Goal: Transaction & Acquisition: Book appointment/travel/reservation

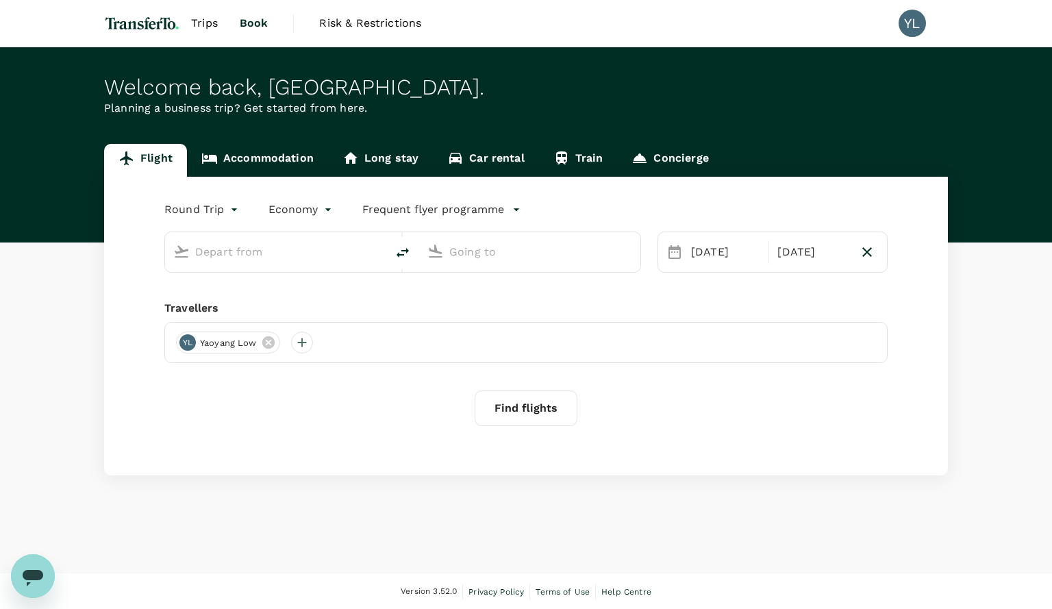
click at [264, 254] on input "text" at bounding box center [276, 251] width 162 height 21
type input "business"
type input "Singapore Changi (SIN)"
type input "Shenzhen, China (any)"
type input "Singapore Changi (SIN)"
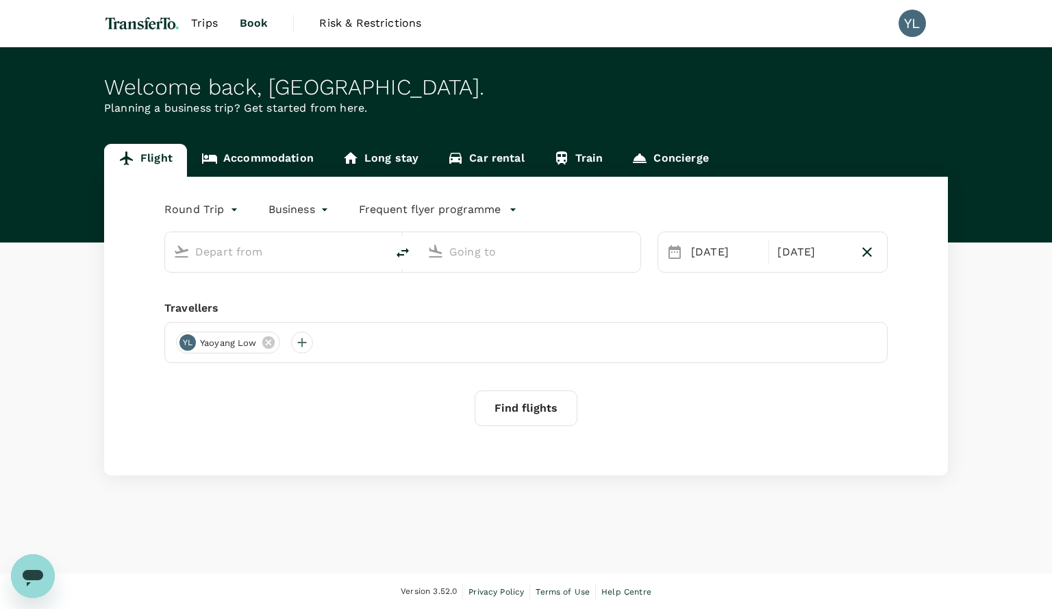
type input "Shenzhen, China (any)"
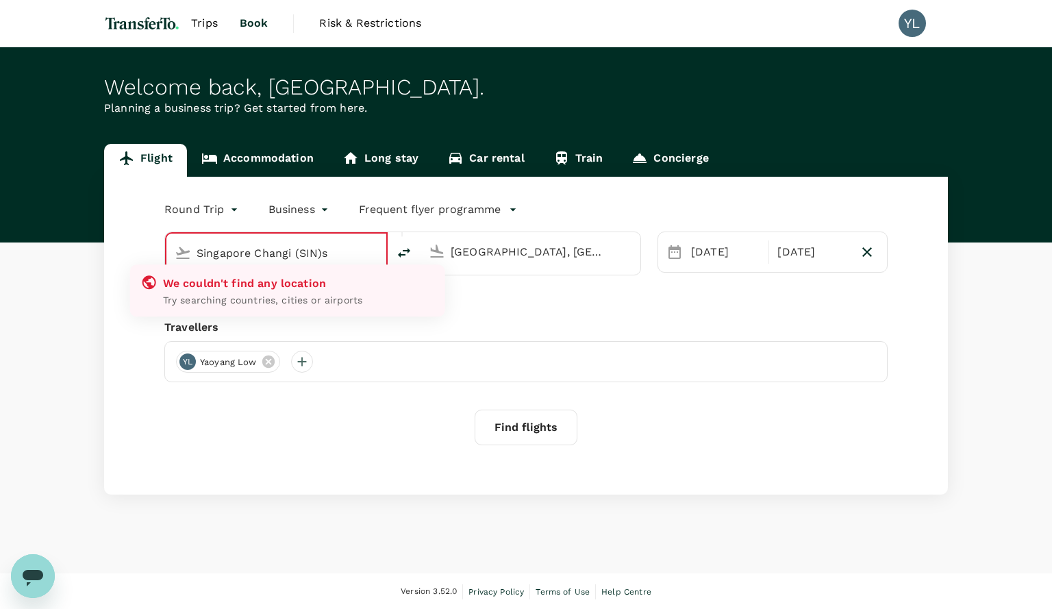
type input "Singapore Changi (SIN)"
click at [536, 256] on input "Shenzhen, China (any)" at bounding box center [530, 251] width 161 height 21
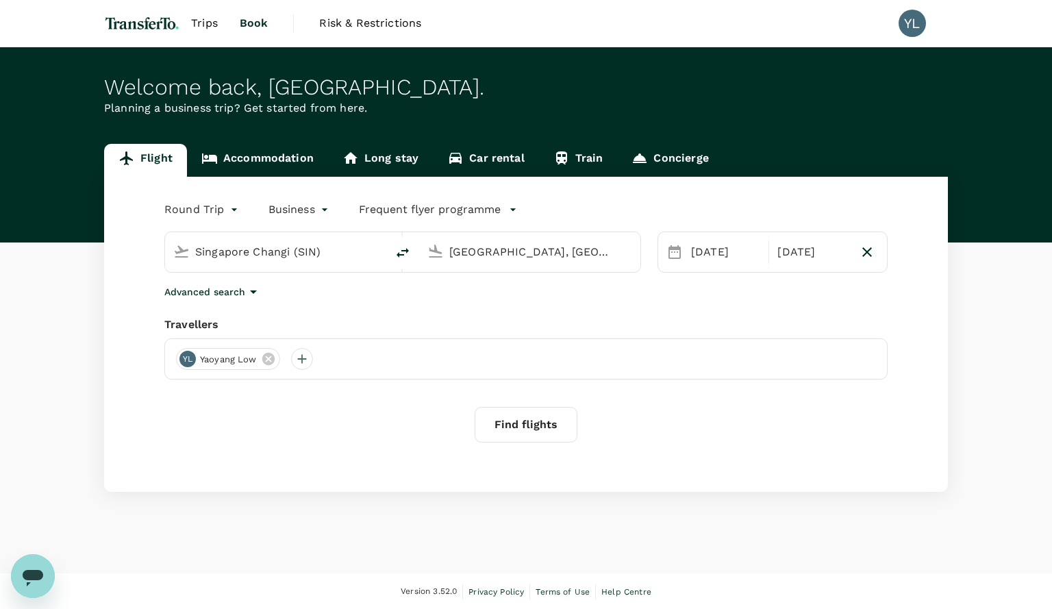
click at [536, 256] on input "Shenzhen, China (any)" at bounding box center [530, 251] width 162 height 21
click at [522, 283] on p "Dubai, United Arab Emirates" at bounding box center [550, 280] width 274 height 14
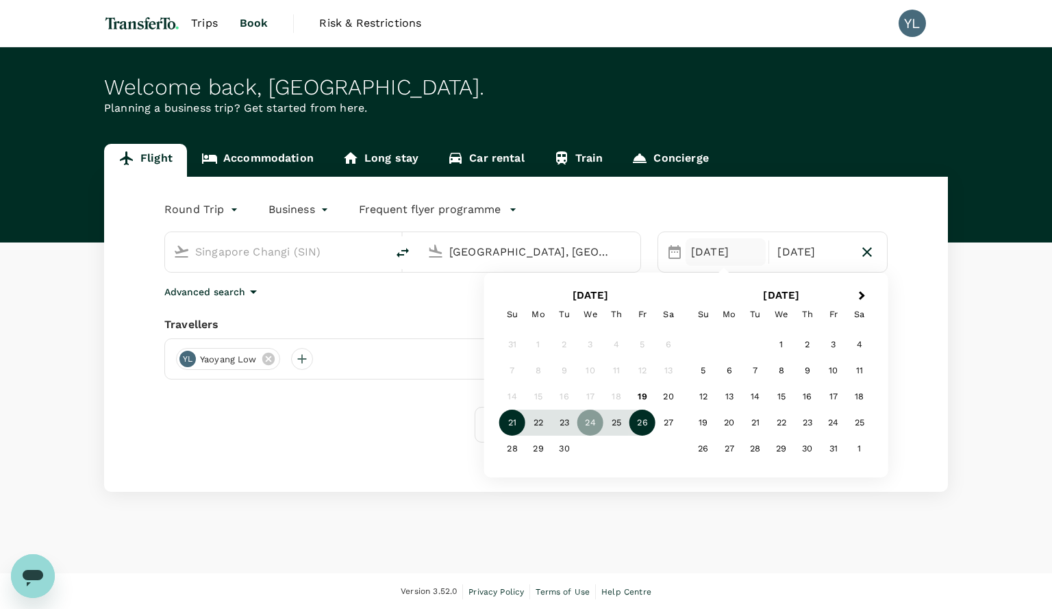
type input "Dubai, United Arab Emirates (any)"
click at [509, 420] on div "21" at bounding box center [512, 422] width 26 height 26
click at [568, 422] on div "23" at bounding box center [564, 422] width 26 height 26
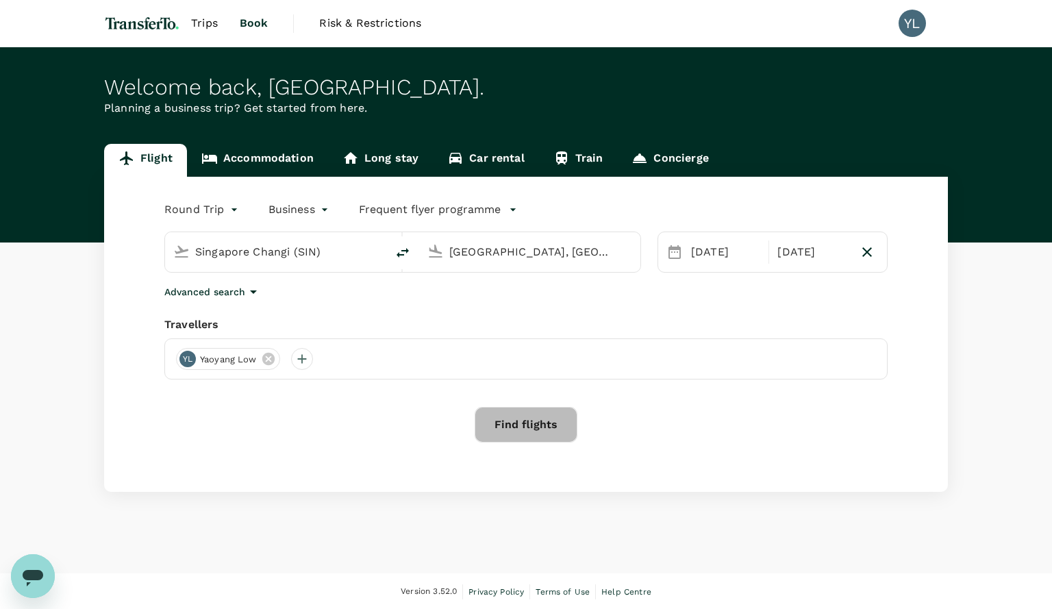
click at [557, 421] on button "Find flights" at bounding box center [525, 425] width 103 height 36
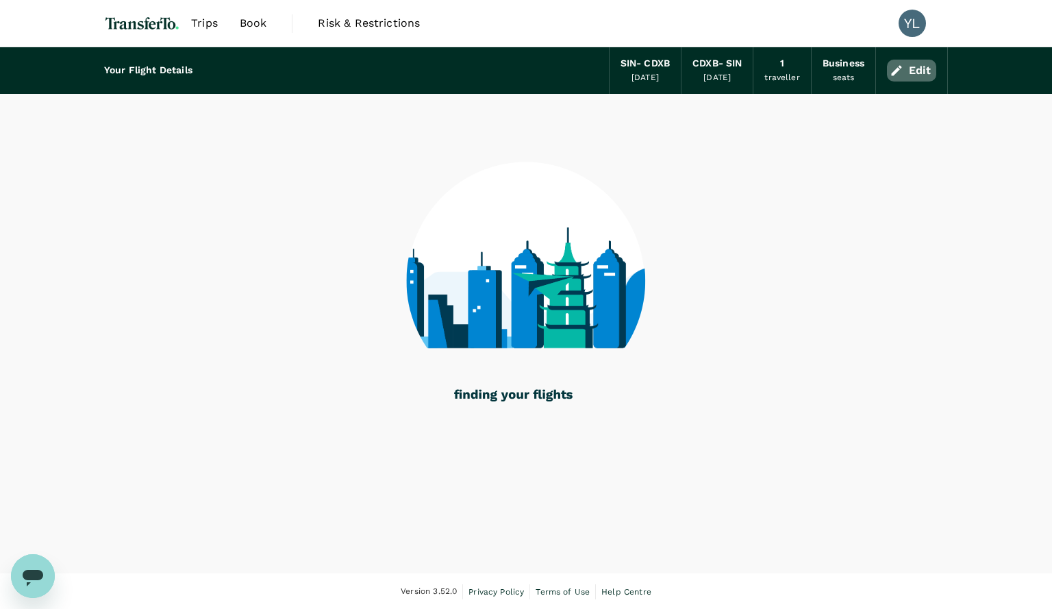
click at [909, 68] on button "Edit" at bounding box center [911, 71] width 49 height 22
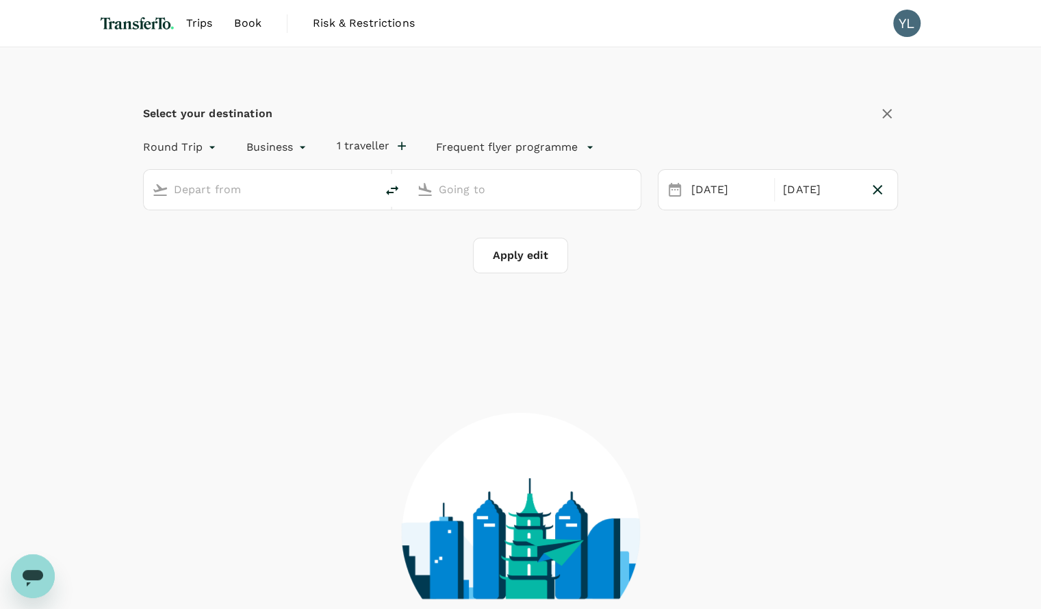
type input "Singapore Changi (SIN)"
type input "Dubai, United Arab Emirates (any)"
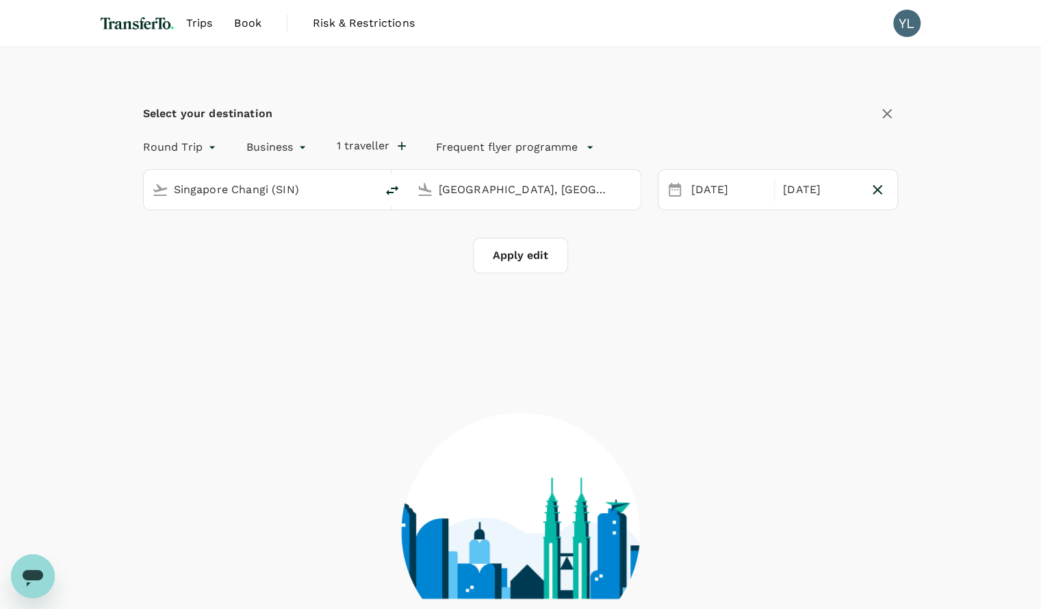
click at [290, 149] on body "Trips Book Risk & Restrictions YL Select your destination Round Trip roundtrip …" at bounding box center [520, 380] width 1041 height 761
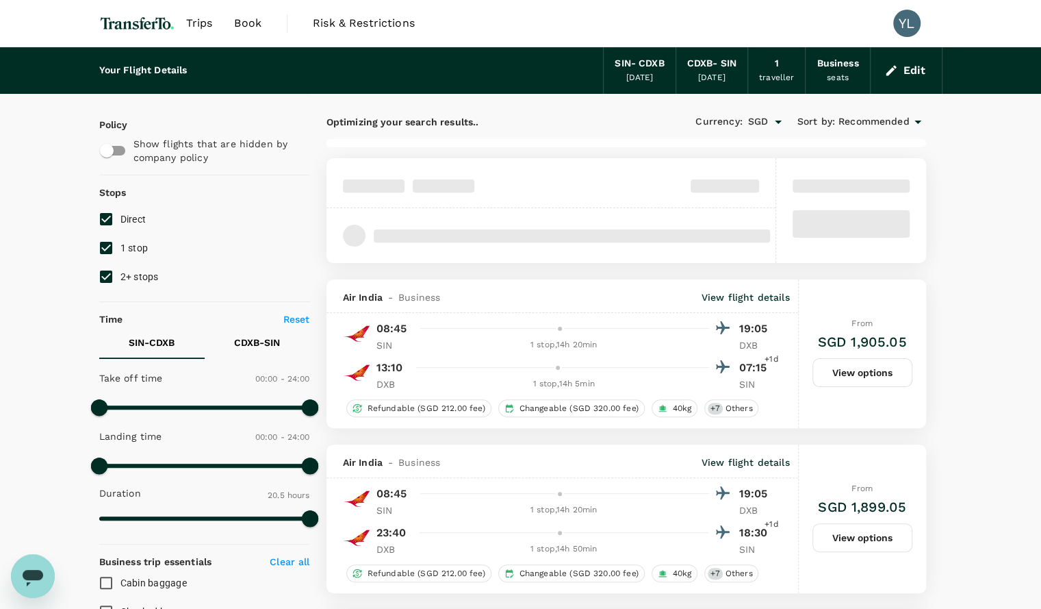
click at [913, 74] on button "Edit" at bounding box center [906, 71] width 49 height 22
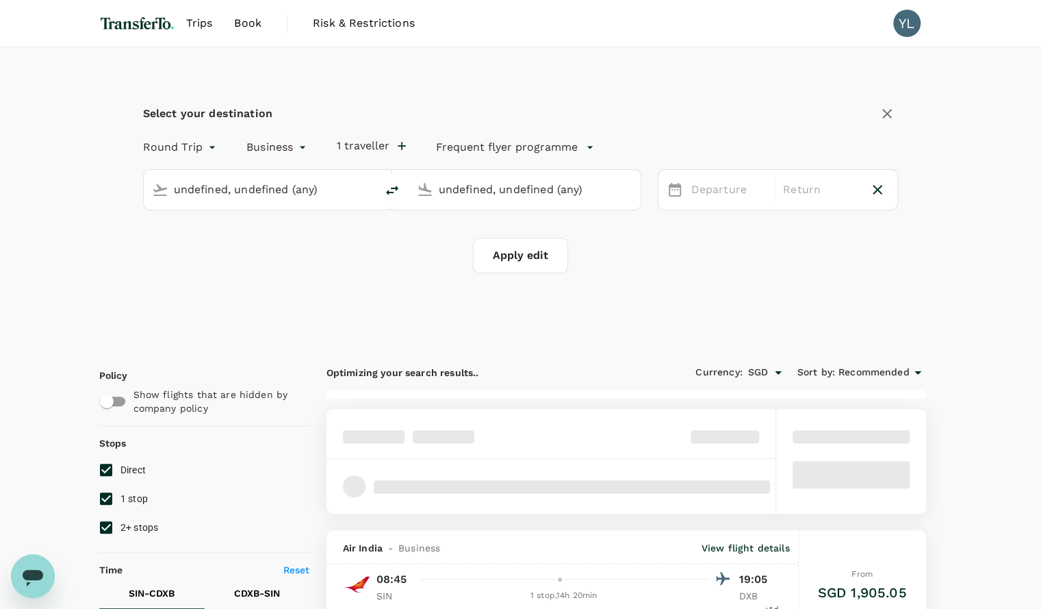
type input "Singapore Changi (SIN)"
type input "Dubai, United Arab Emirates (any)"
type input "1615"
type input "Singapore Changi (SIN)"
type input "Dubai, United Arab Emirates (any)"
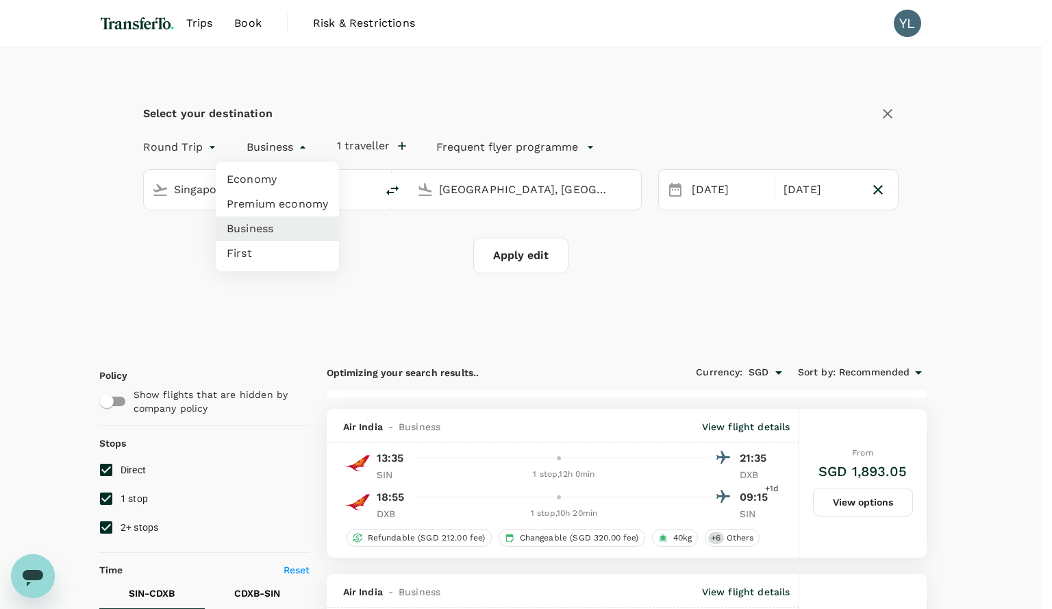
click at [287, 203] on li "Premium economy" at bounding box center [277, 204] width 123 height 25
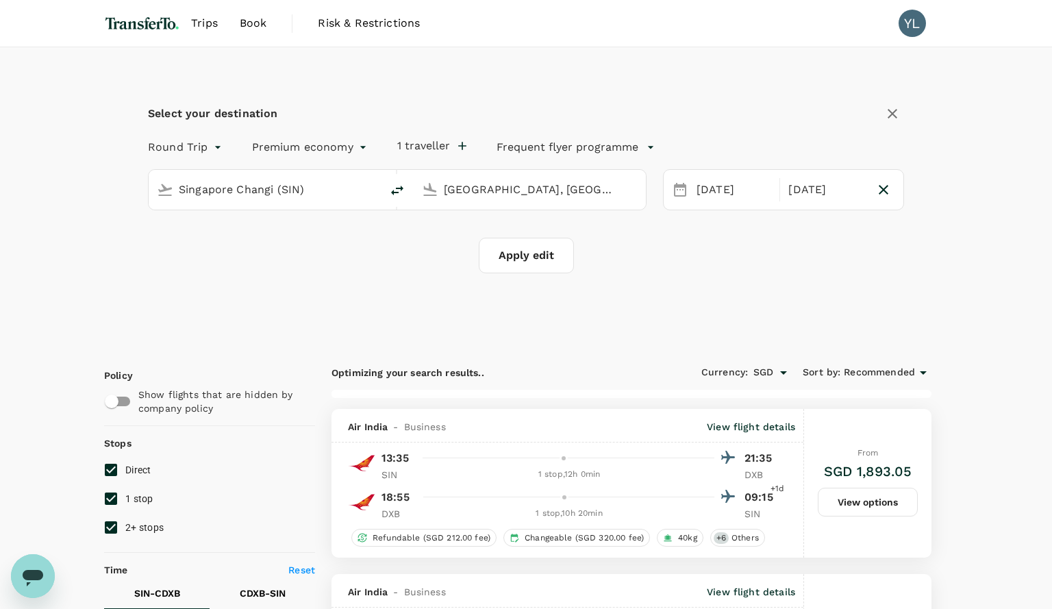
type input "premium-economy"
click at [112, 499] on input "1 stop" at bounding box center [106, 498] width 29 height 29
checkbox input "false"
click at [112, 518] on input "2+ stops" at bounding box center [106, 527] width 29 height 29
checkbox input "false"
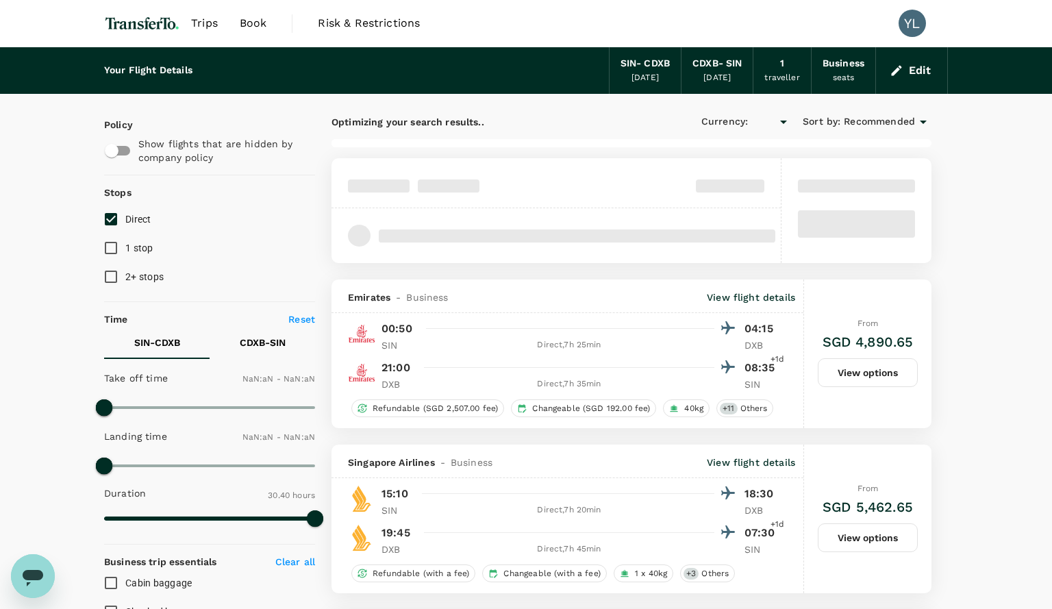
type input "SGD"
type input "1440"
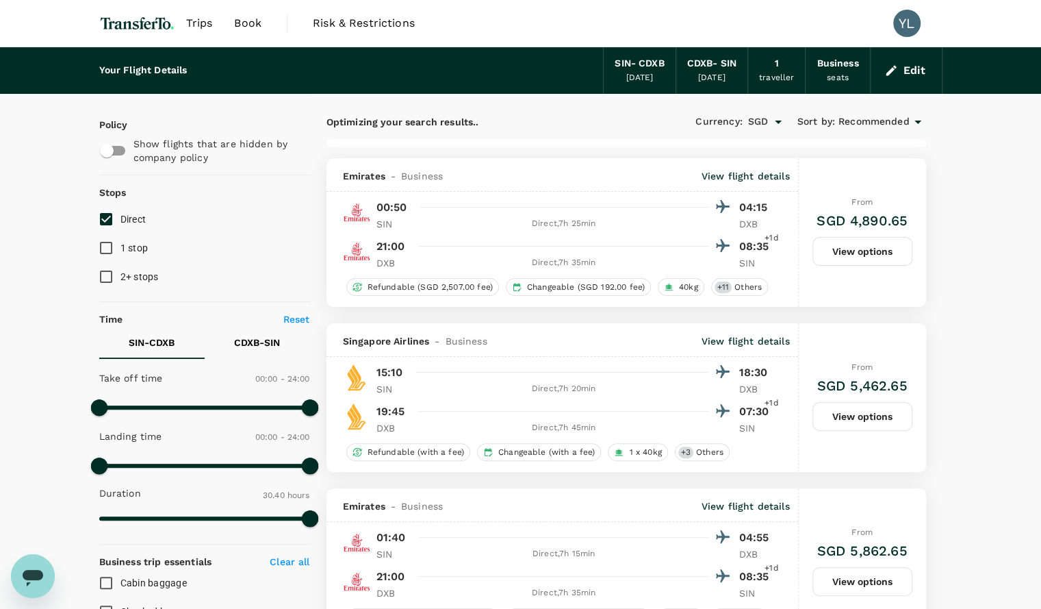
click at [910, 73] on button "Edit" at bounding box center [906, 71] width 49 height 22
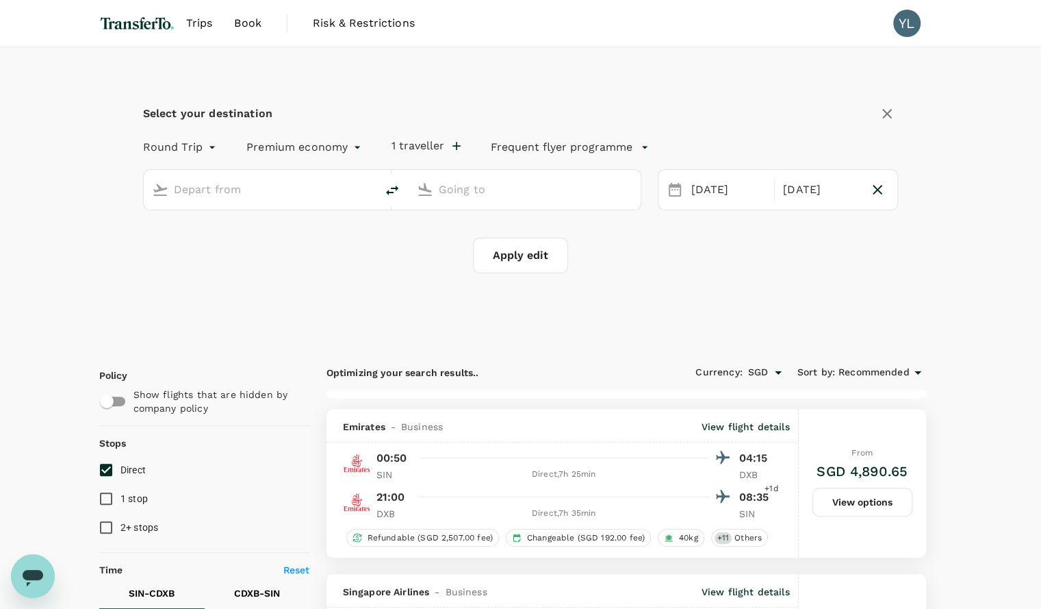
type input "business"
type input "Singapore Changi (SIN)"
type input "Dubai, United Arab Emirates (any)"
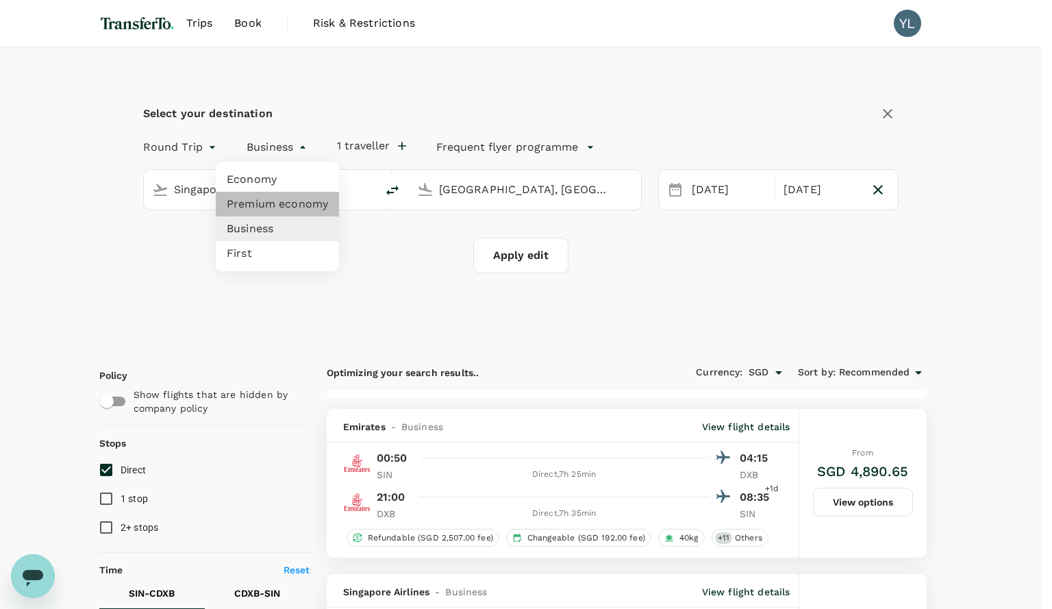
click at [268, 202] on li "Premium economy" at bounding box center [277, 204] width 123 height 25
type input "premium-economy"
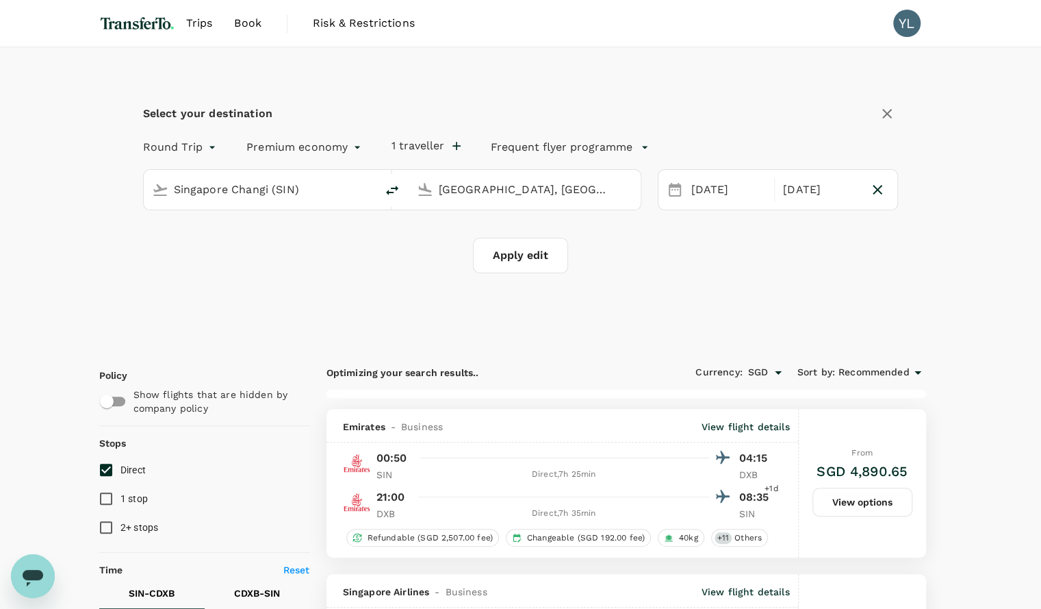
click at [527, 256] on button "Apply edit" at bounding box center [520, 256] width 95 height 36
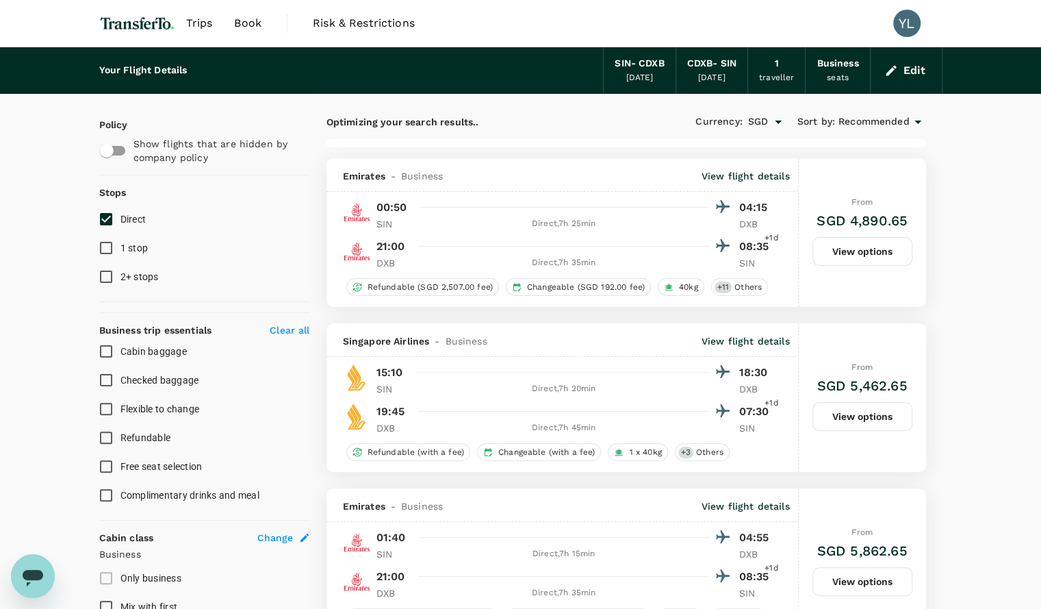
checkbox input "false"
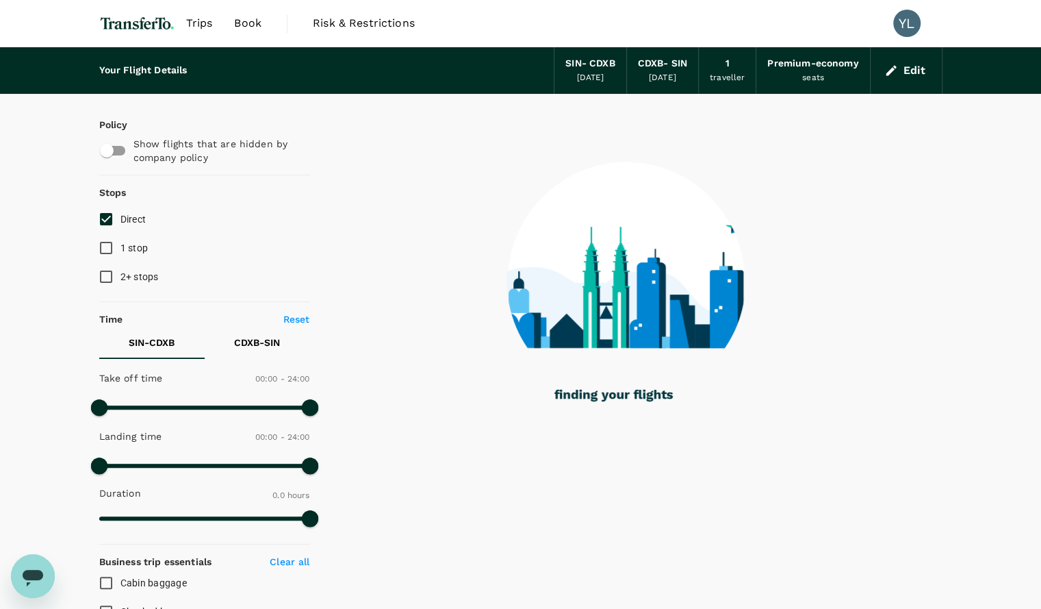
type input "725"
checkbox input "true"
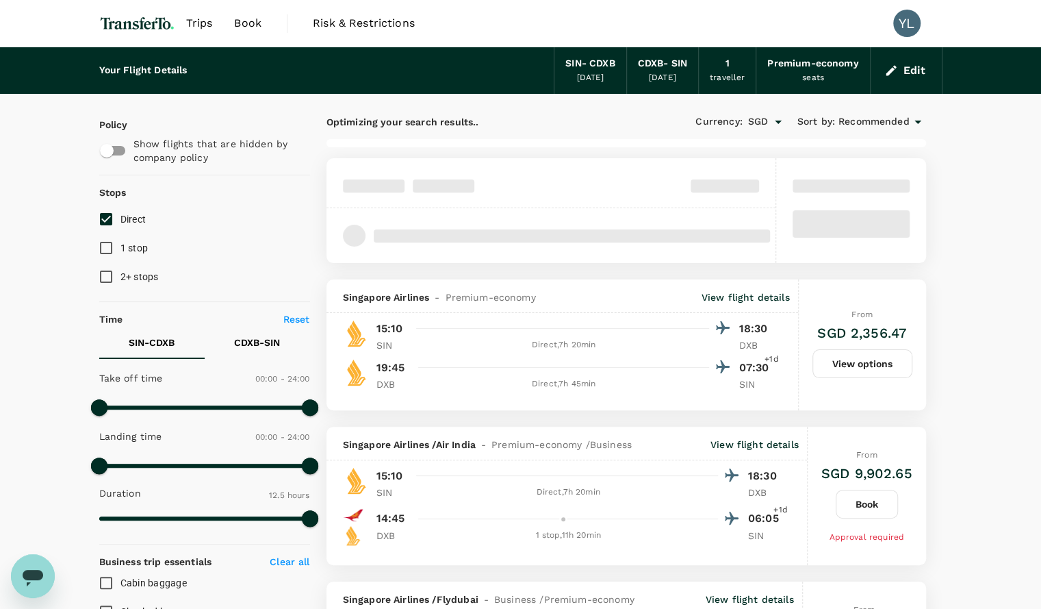
type input "1615"
checkbox input "false"
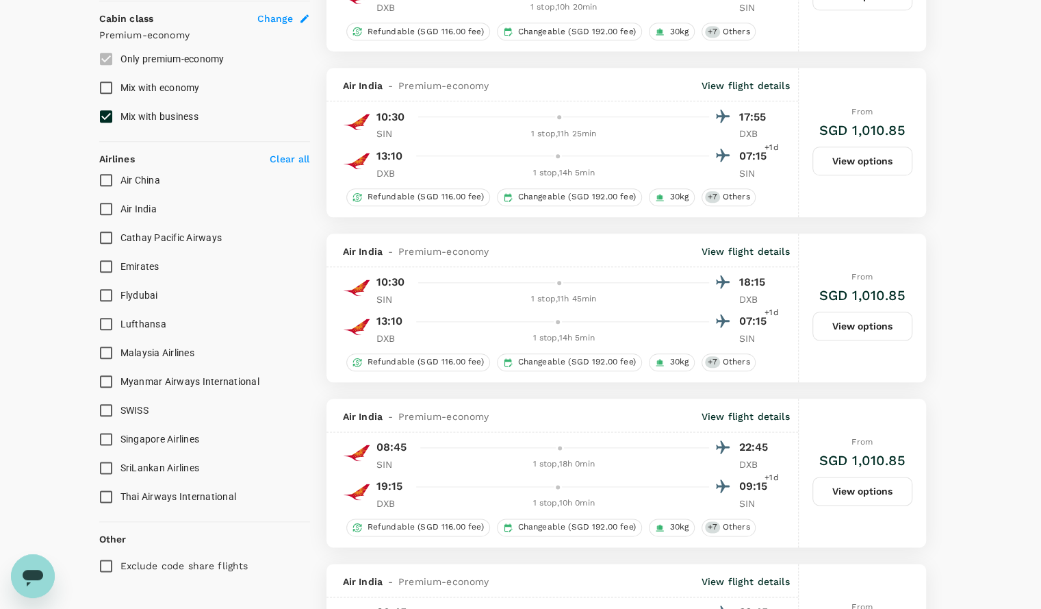
scroll to position [753, 0]
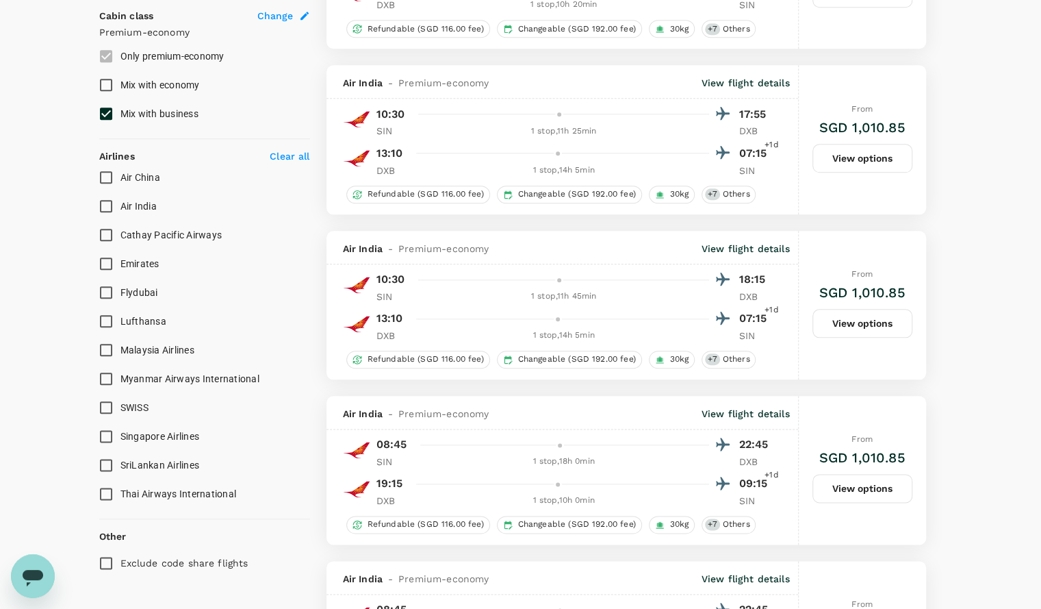
click at [144, 435] on span "Singapore Airlines" at bounding box center [159, 436] width 79 height 11
click at [120, 435] on input "Singapore Airlines" at bounding box center [106, 436] width 29 height 29
checkbox input "true"
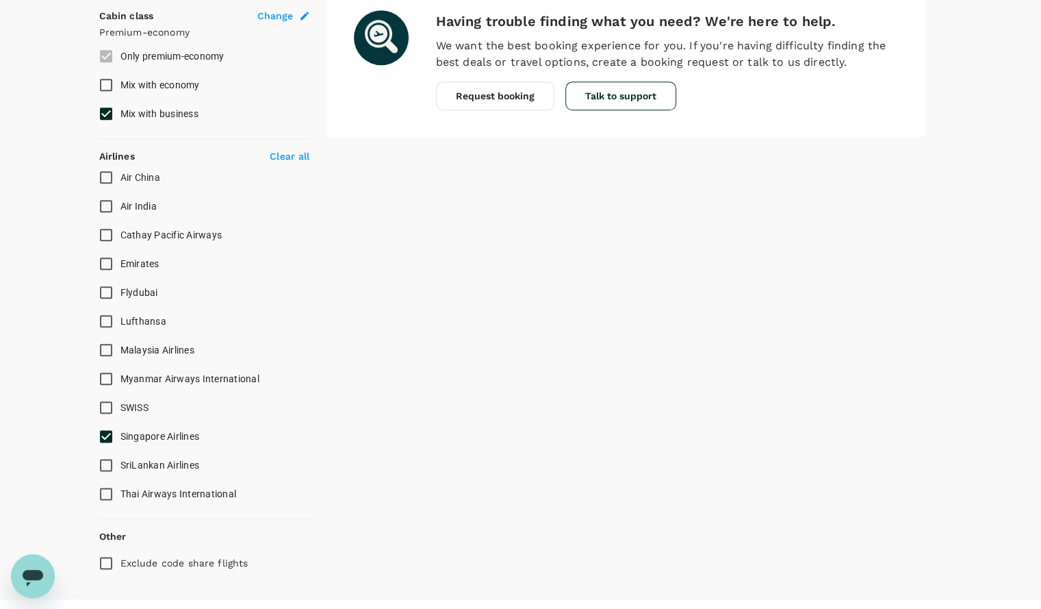
click at [134, 262] on span "Emirates" at bounding box center [139, 263] width 39 height 11
click at [120, 262] on input "Emirates" at bounding box center [106, 263] width 29 height 29
checkbox input "true"
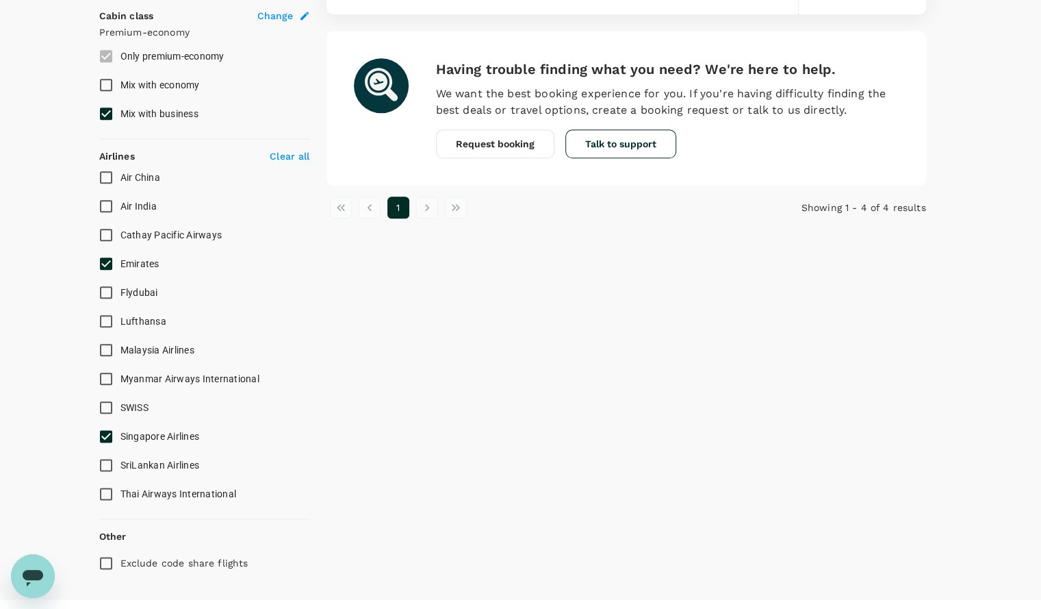
click at [141, 438] on span "Singapore Airlines" at bounding box center [159, 436] width 79 height 11
click at [120, 438] on input "Singapore Airlines" at bounding box center [106, 436] width 29 height 29
checkbox input "false"
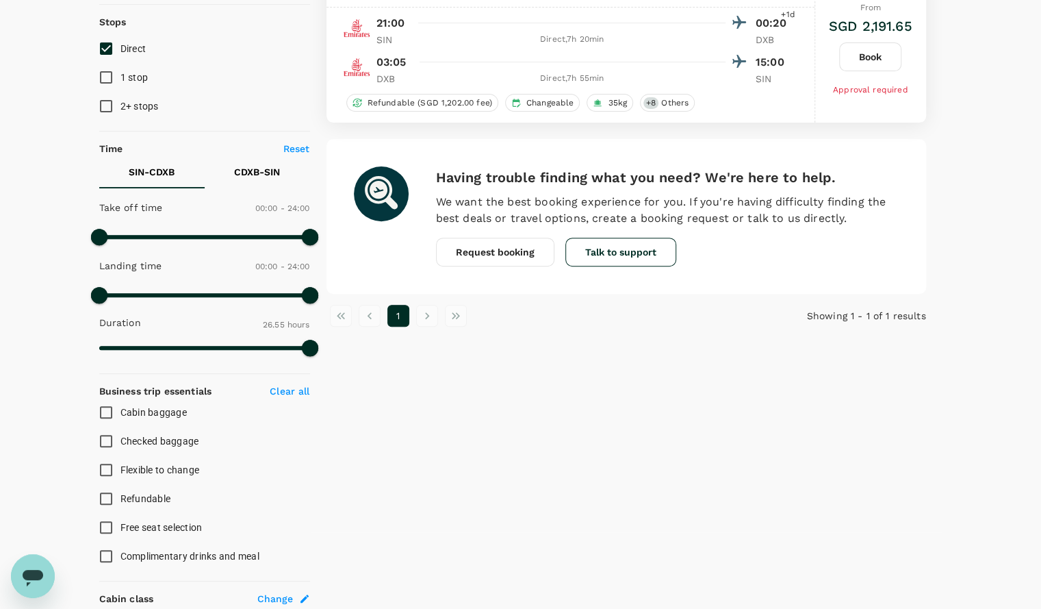
scroll to position [411, 0]
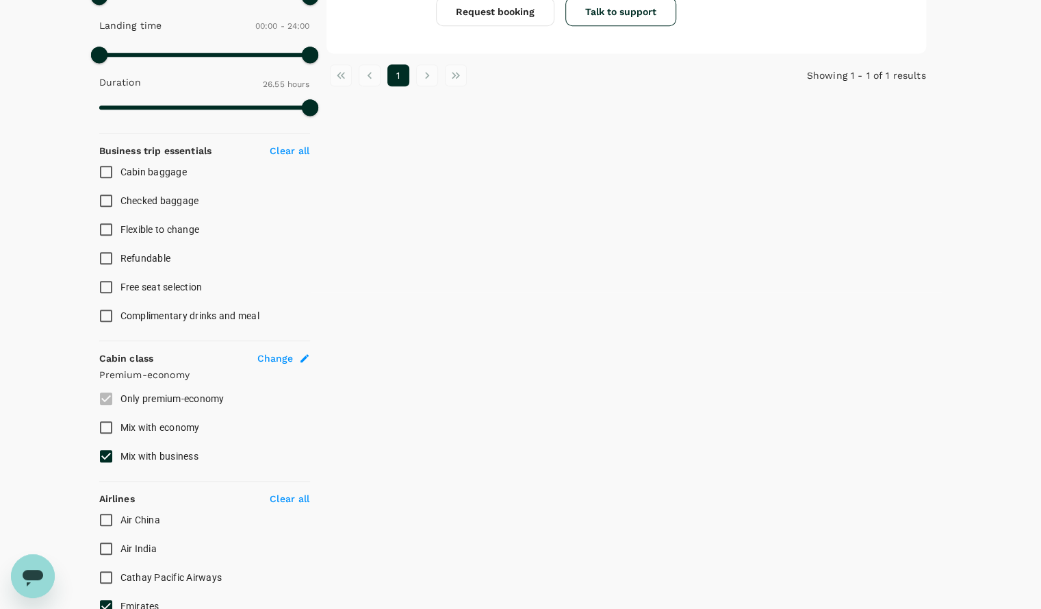
click at [166, 426] on span "Mix with economy" at bounding box center [159, 427] width 79 height 11
click at [120, 426] on input "Mix with economy" at bounding box center [106, 427] width 29 height 29
checkbox input "true"
click at [155, 450] on span "Mix with business" at bounding box center [159, 455] width 78 height 11
click at [120, 450] on input "Mix with business" at bounding box center [106, 456] width 29 height 29
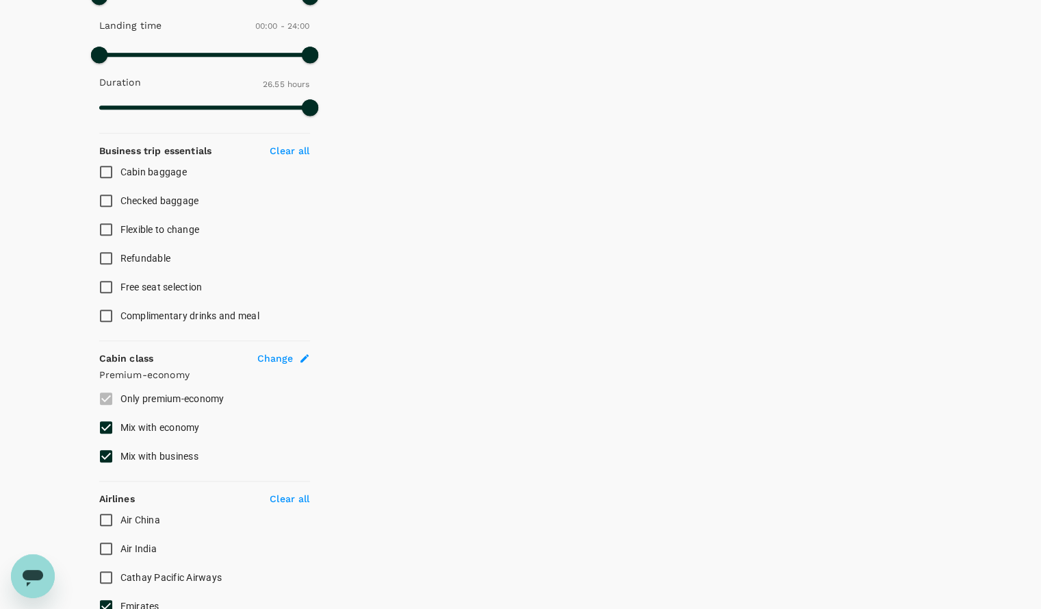
checkbox input "false"
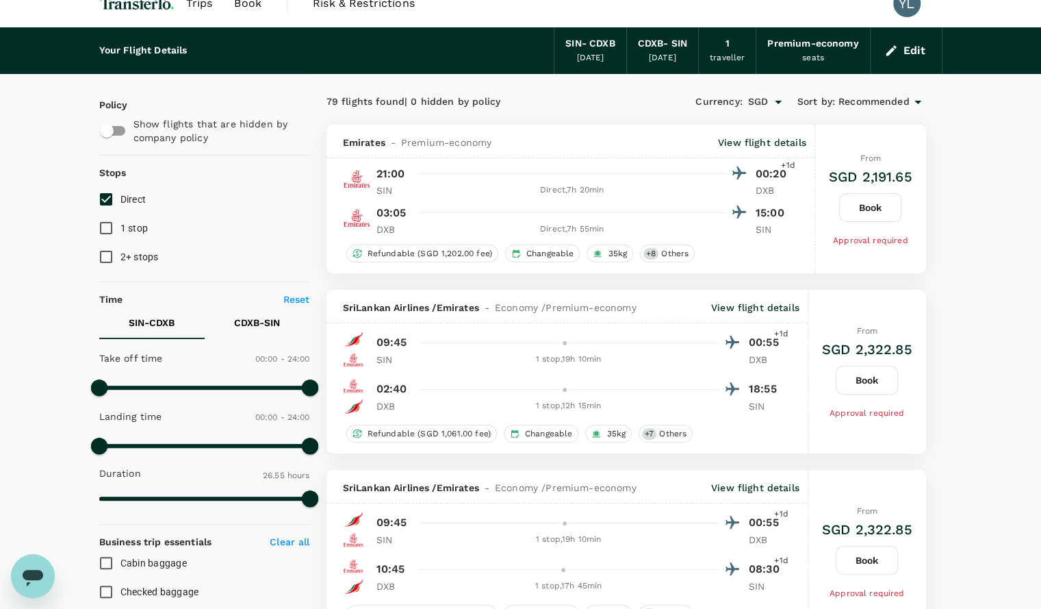
scroll to position [0, 0]
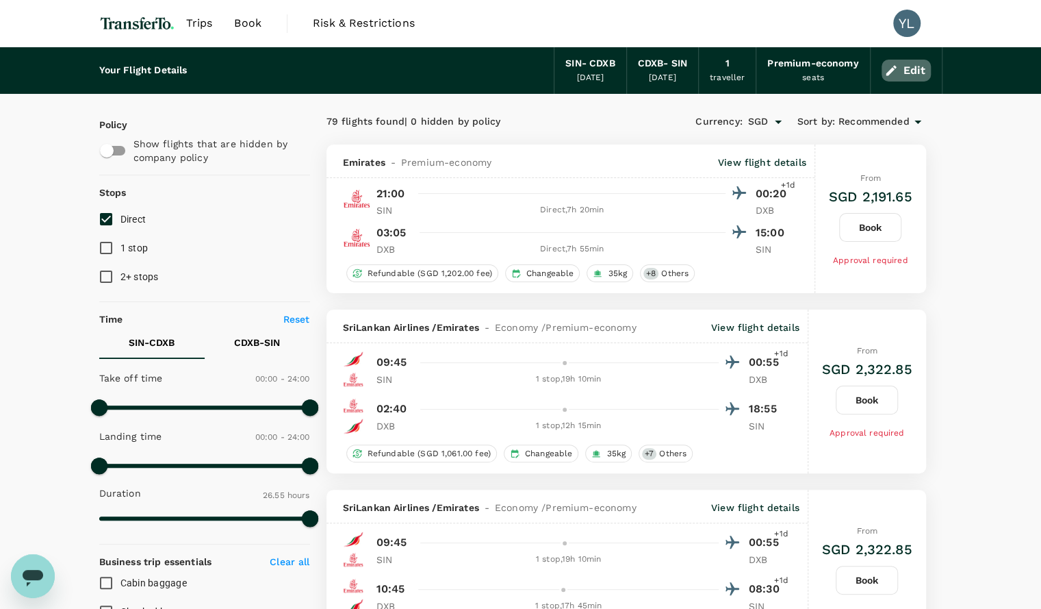
click at [904, 66] on button "Edit" at bounding box center [906, 71] width 49 height 22
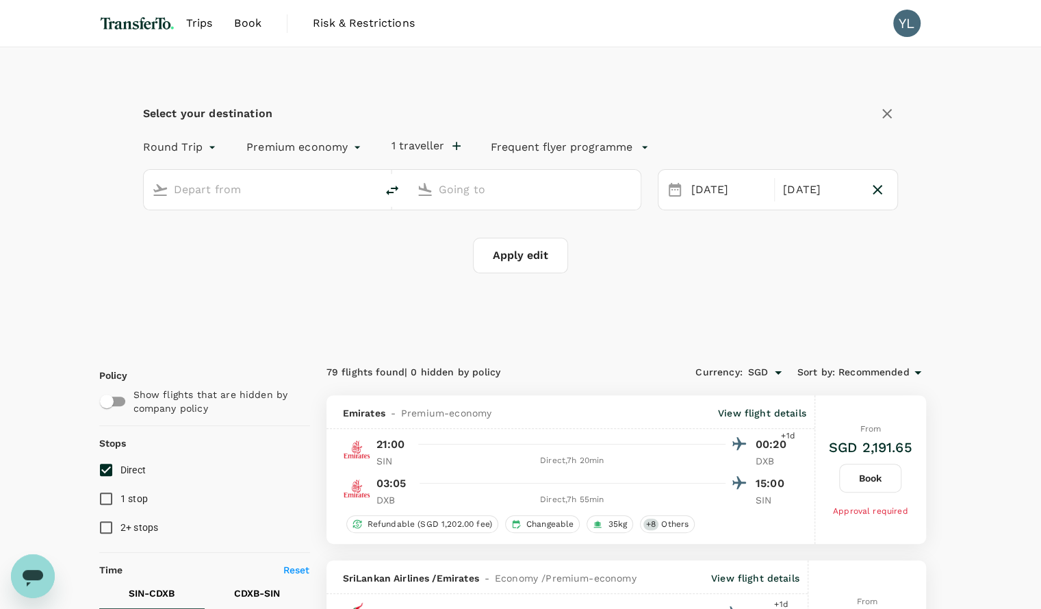
type input "Singapore Changi (SIN)"
type input "Dubai, United Arab Emirates (any)"
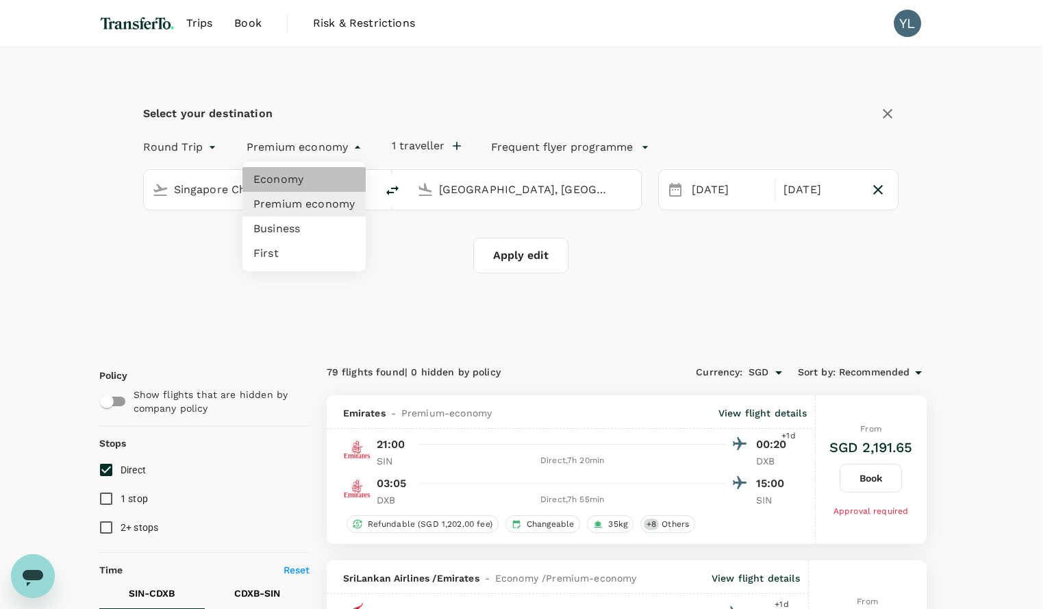
click at [309, 177] on li "Economy" at bounding box center [303, 179] width 123 height 25
type input "economy"
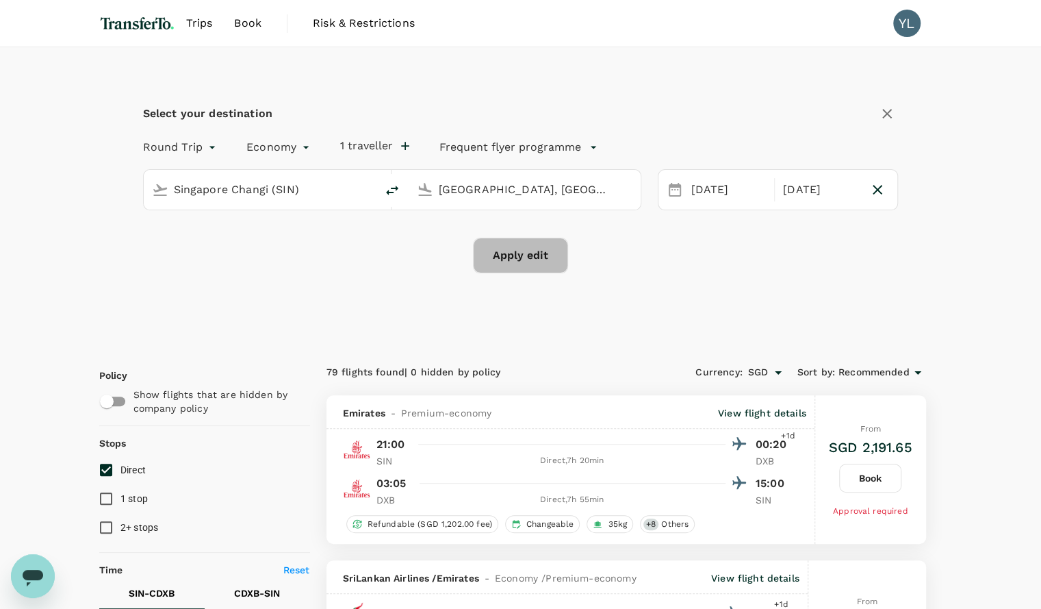
click at [519, 263] on button "Apply edit" at bounding box center [520, 256] width 95 height 36
checkbox input "false"
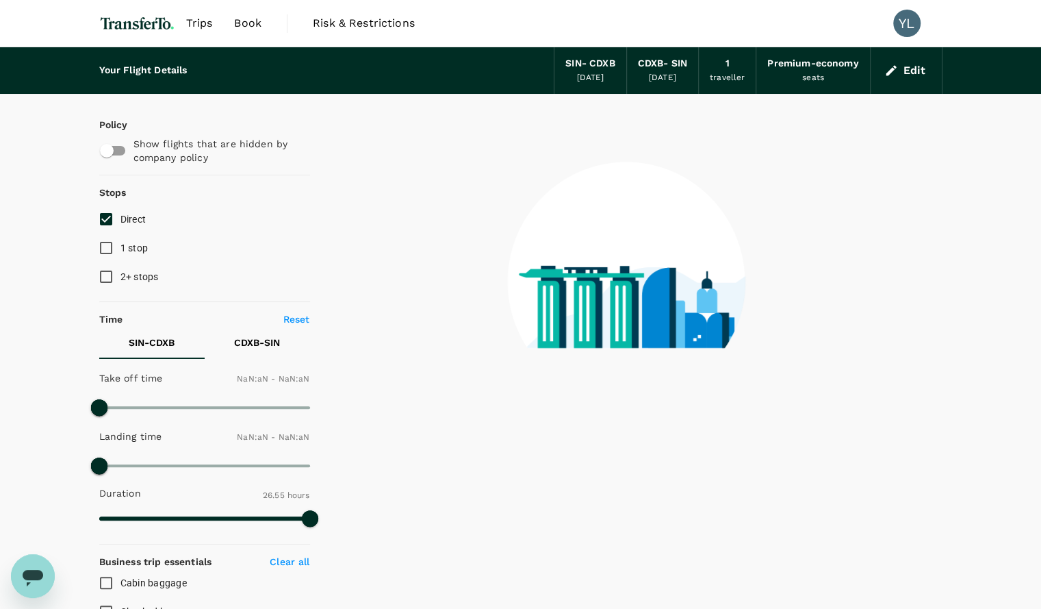
checkbox input "false"
type input "1440"
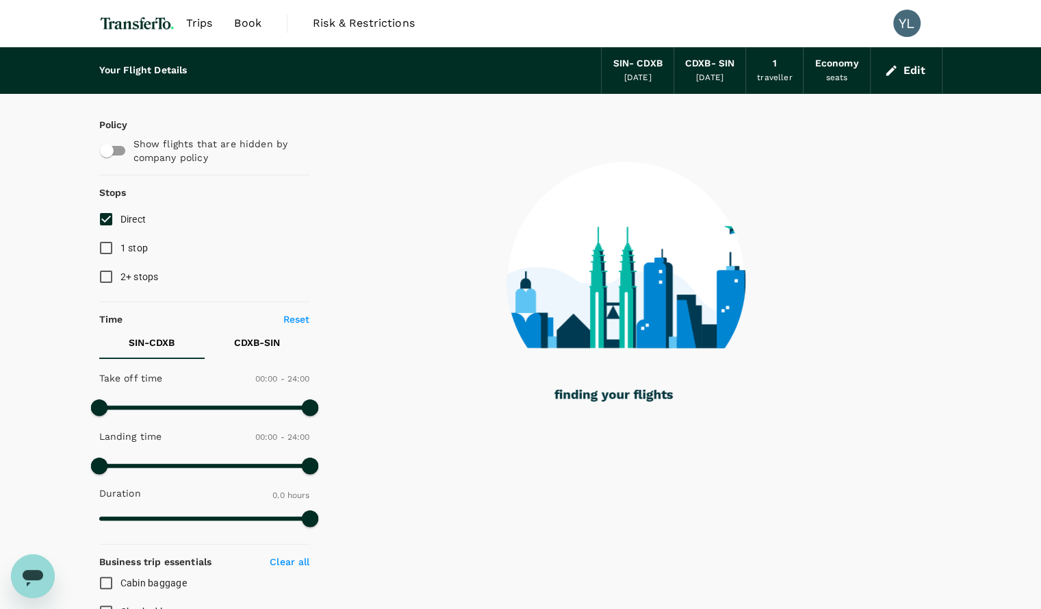
type input "725"
checkbox input "true"
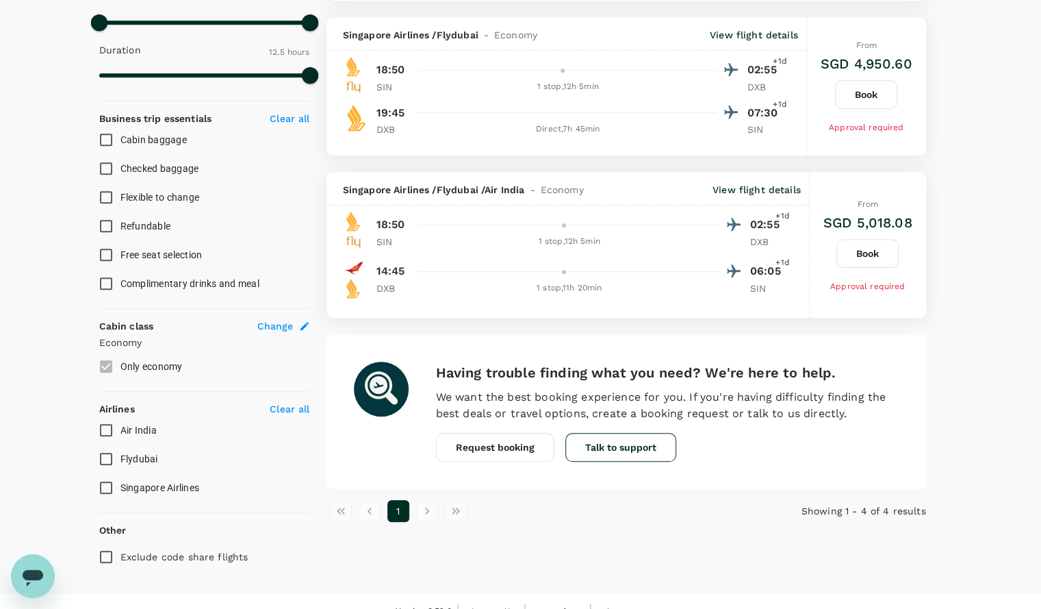
scroll to position [461, 0]
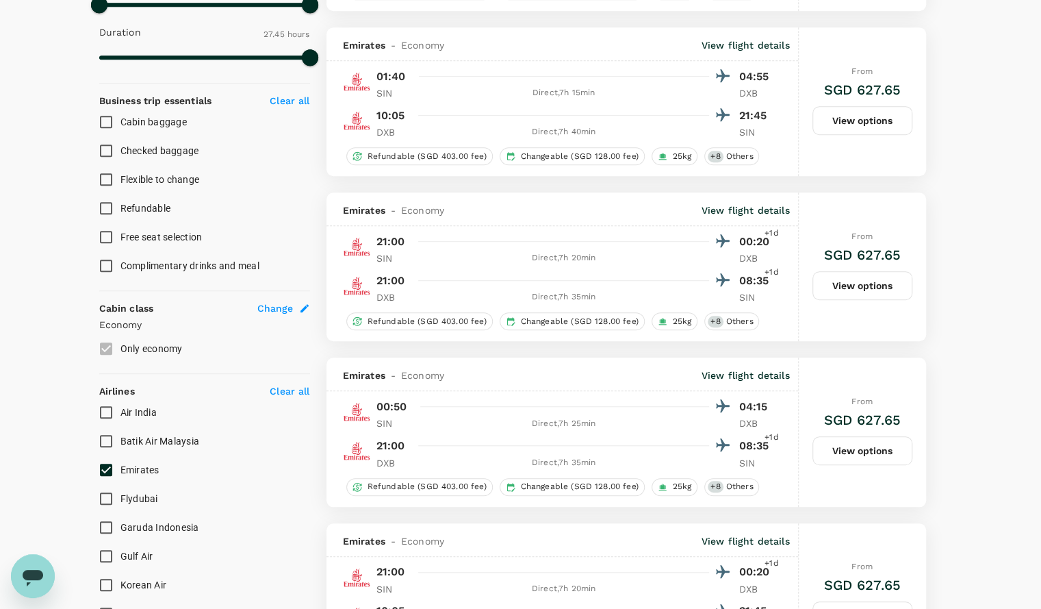
type input "1665"
checkbox input "true"
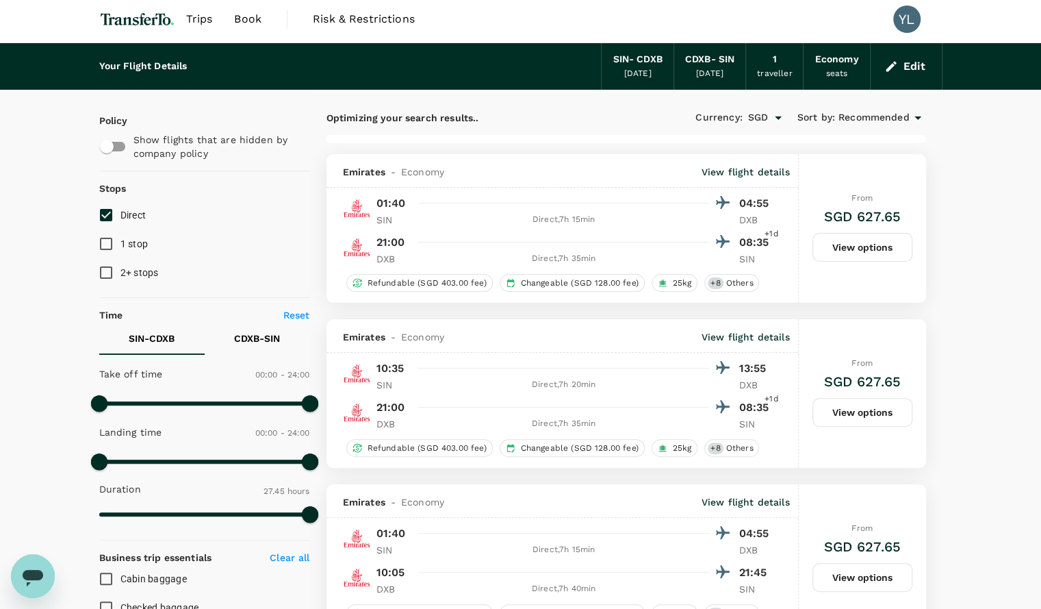
scroll to position [0, 0]
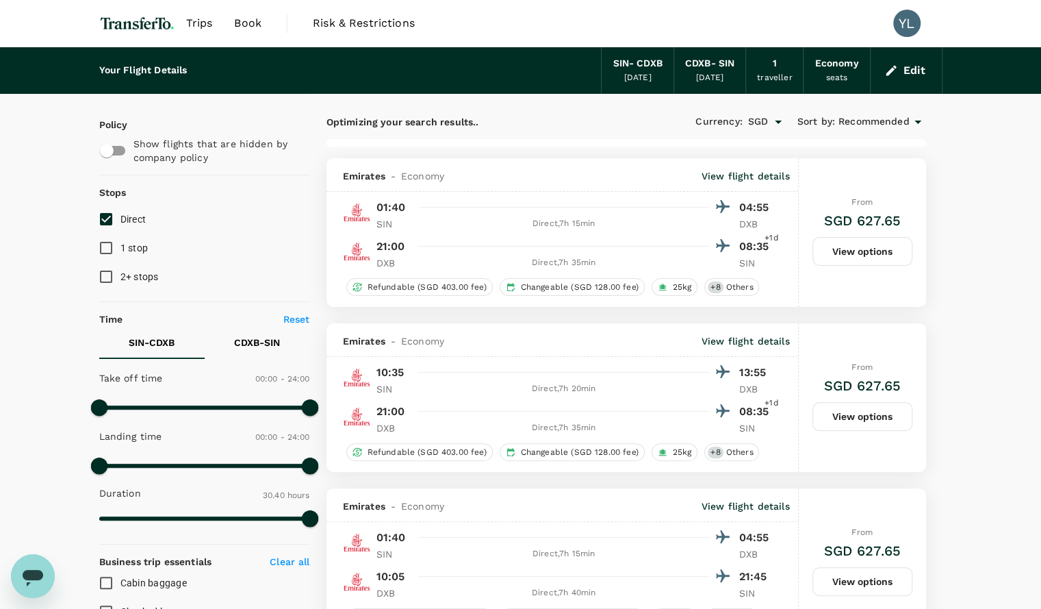
type input "2110"
click at [634, 158] on div "Emirates - Economy View flight details" at bounding box center [563, 175] width 472 height 34
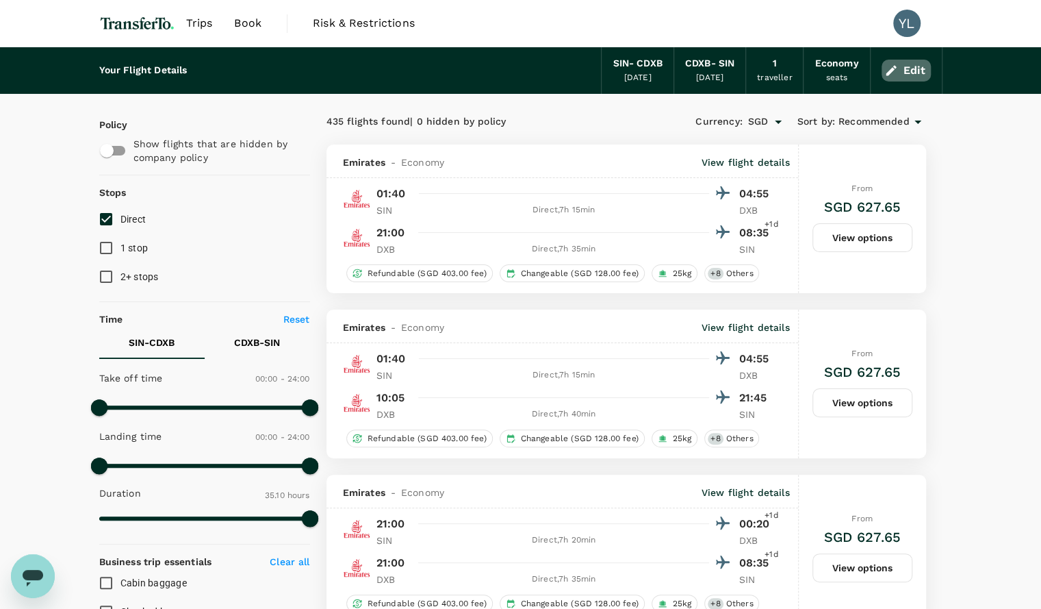
click at [919, 75] on button "Edit" at bounding box center [906, 71] width 49 height 22
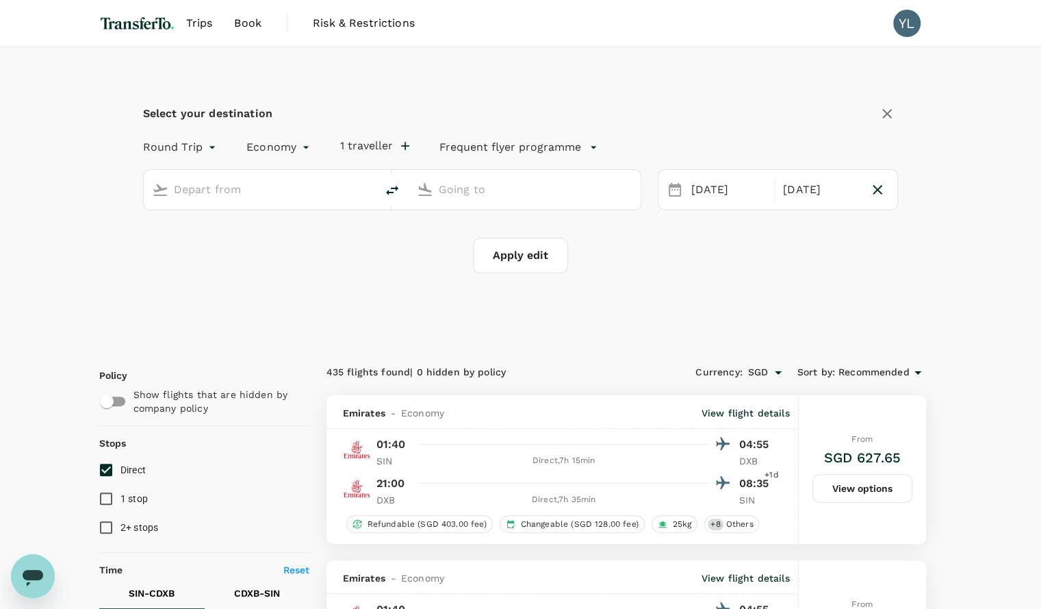
type input "Singapore Changi (SIN)"
type input "Dubai, United Arab Emirates (any)"
click at [702, 187] on div "21 Sep" at bounding box center [729, 190] width 86 height 27
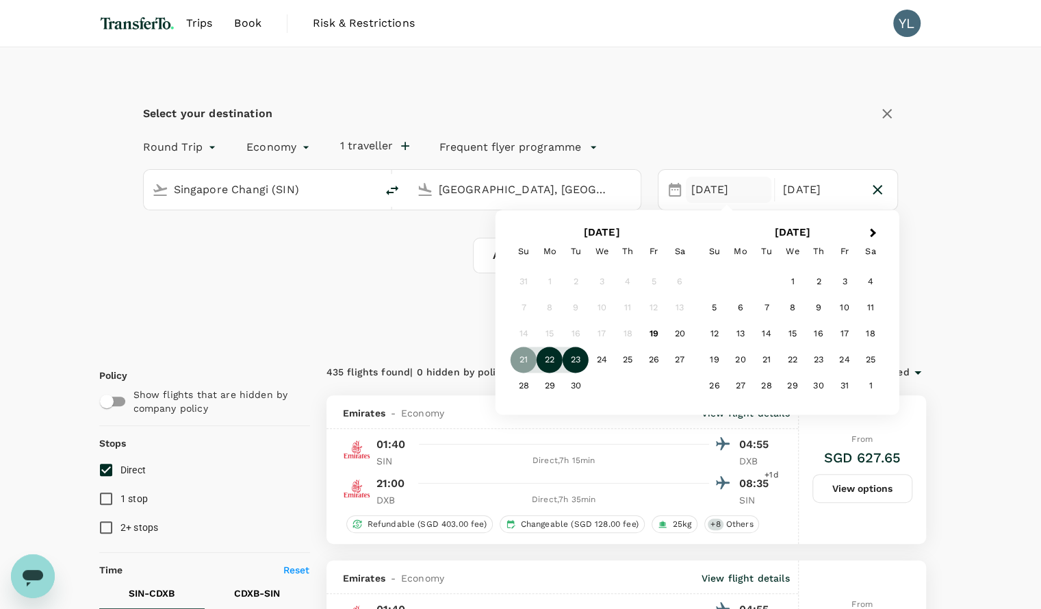
click at [549, 365] on div "22" at bounding box center [550, 360] width 26 height 26
click at [582, 359] on div "23" at bounding box center [576, 360] width 26 height 26
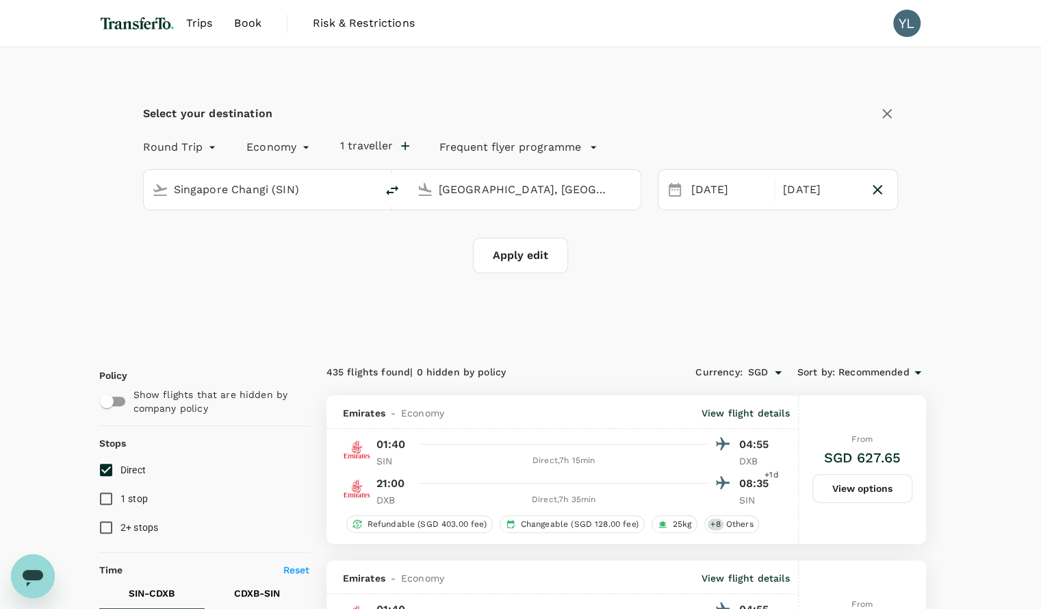
click at [523, 246] on button "Apply edit" at bounding box center [520, 256] width 95 height 36
checkbox input "false"
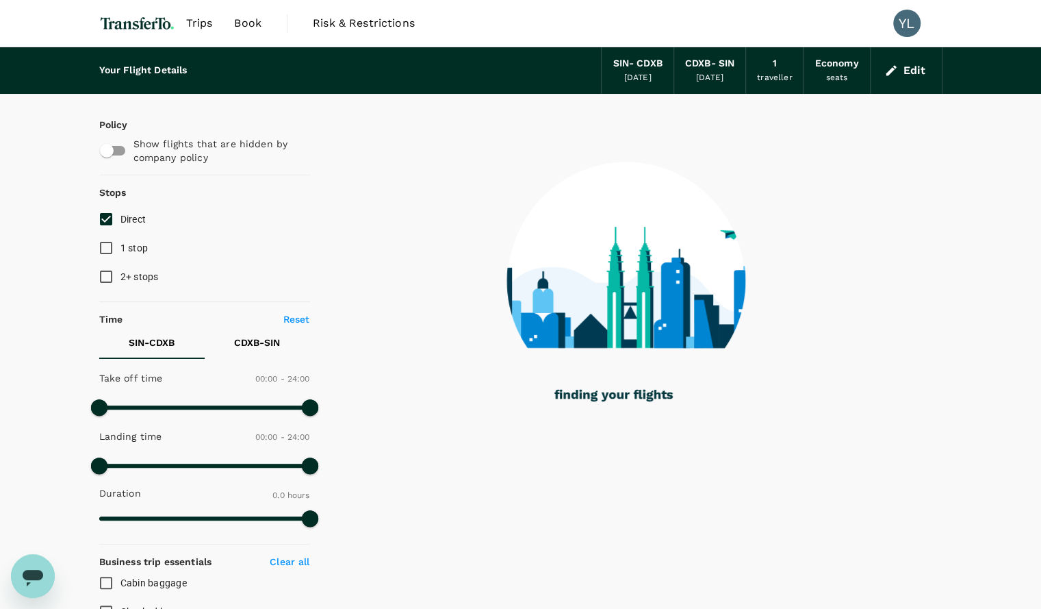
checkbox input "true"
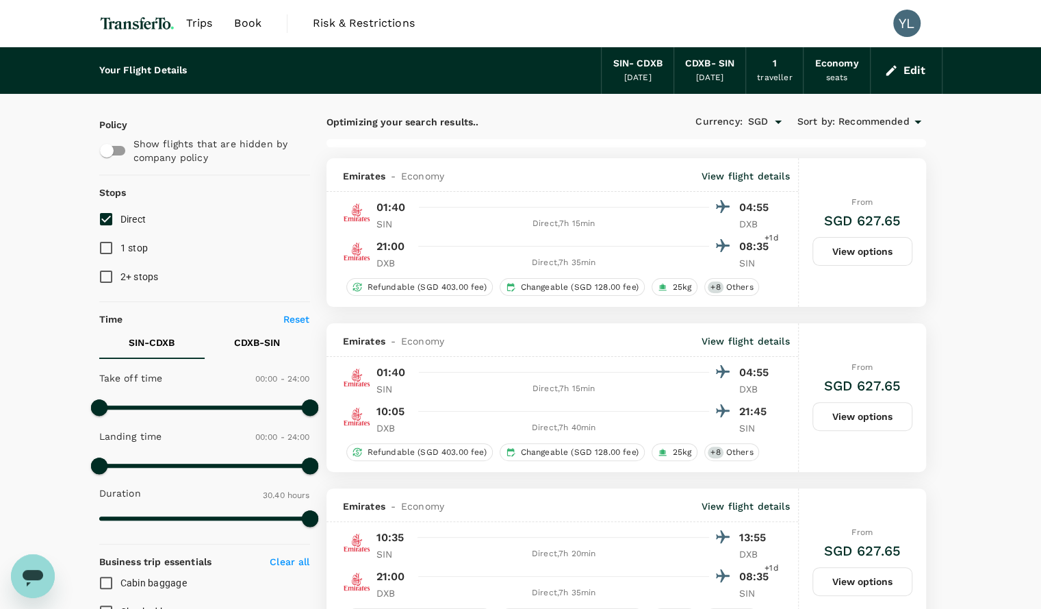
type input "1925"
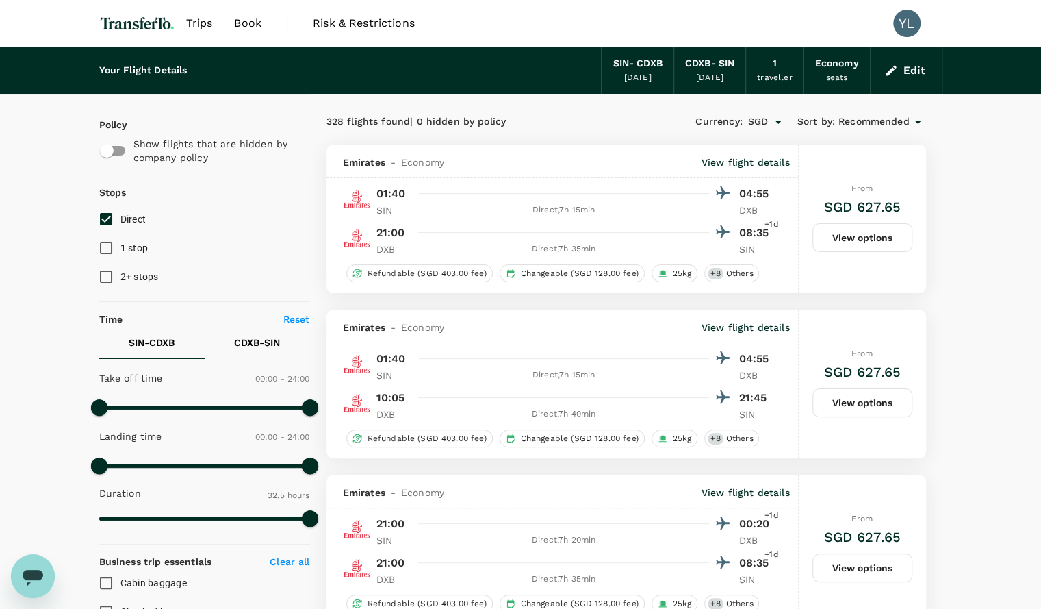
click at [854, 242] on button "View options" at bounding box center [863, 237] width 100 height 29
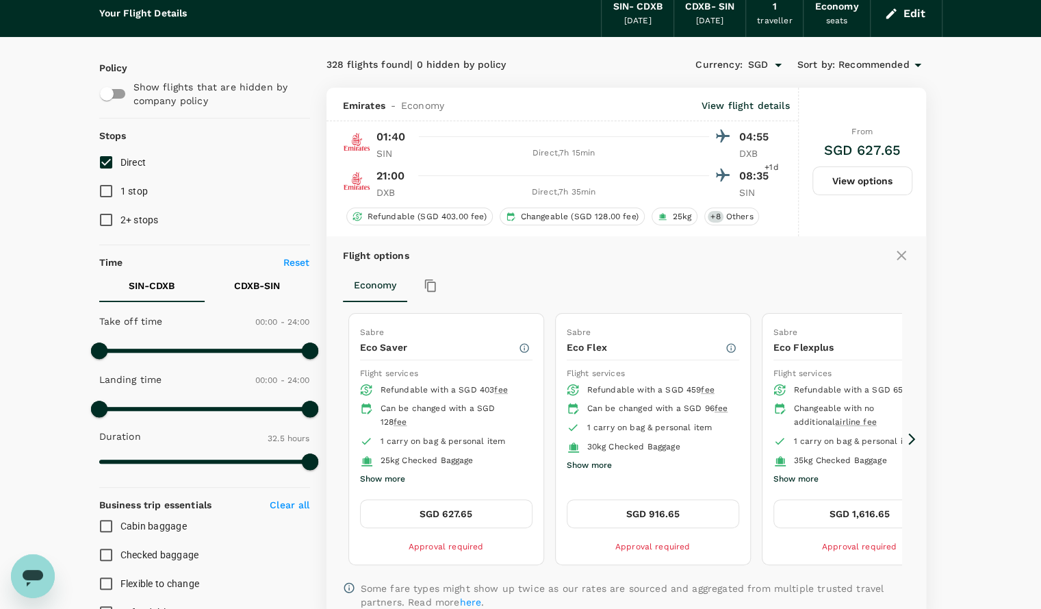
scroll to position [144, 0]
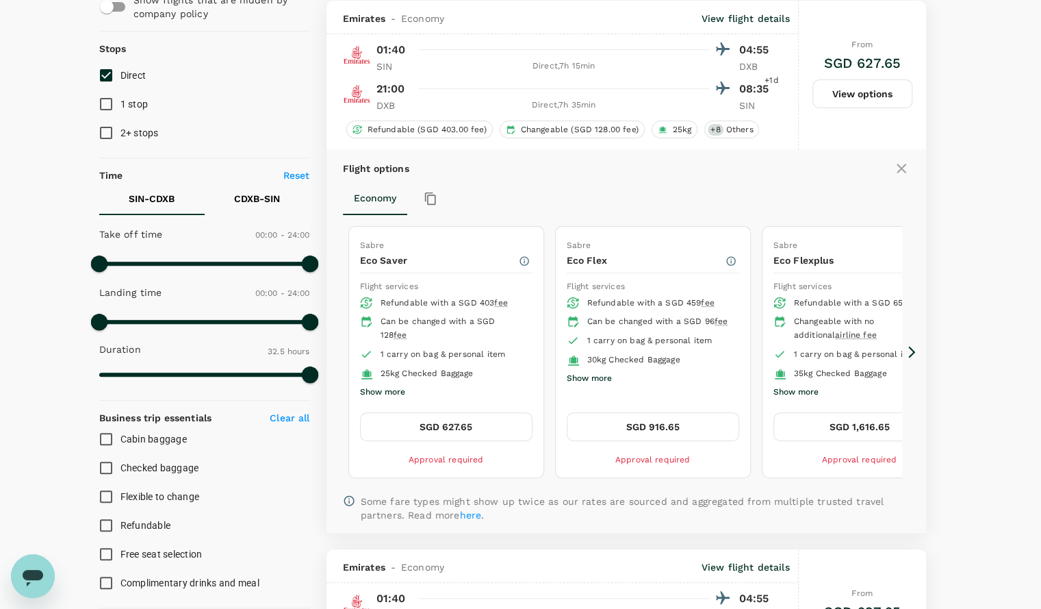
click at [474, 430] on button "SGD 627.65" at bounding box center [446, 426] width 173 height 29
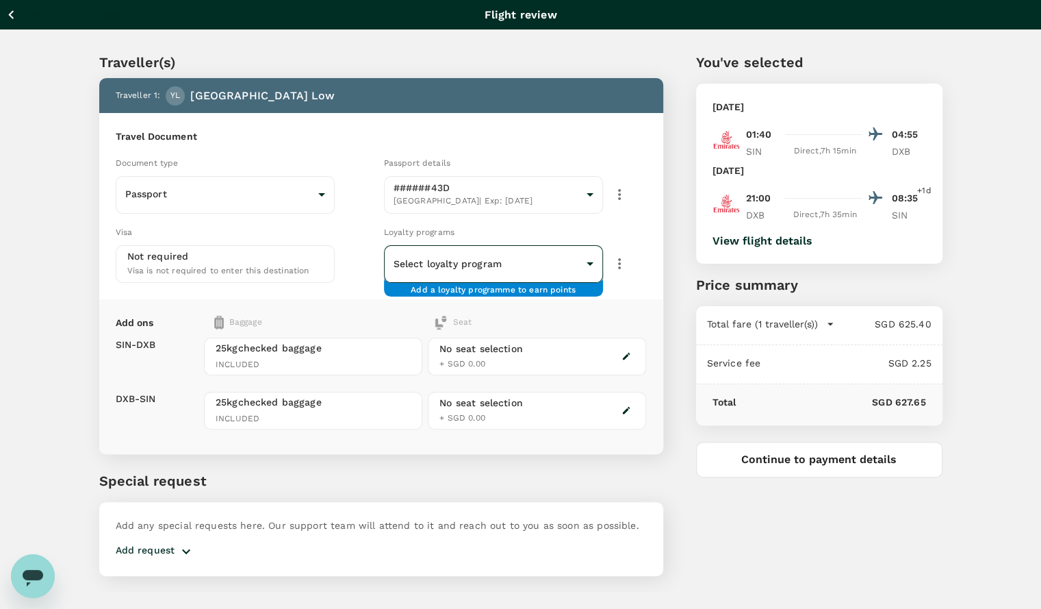
click at [494, 260] on body "Back to flight results Flight review Traveller(s) Traveller 1 : YL Yaoyang Low …" at bounding box center [520, 323] width 1041 height 646
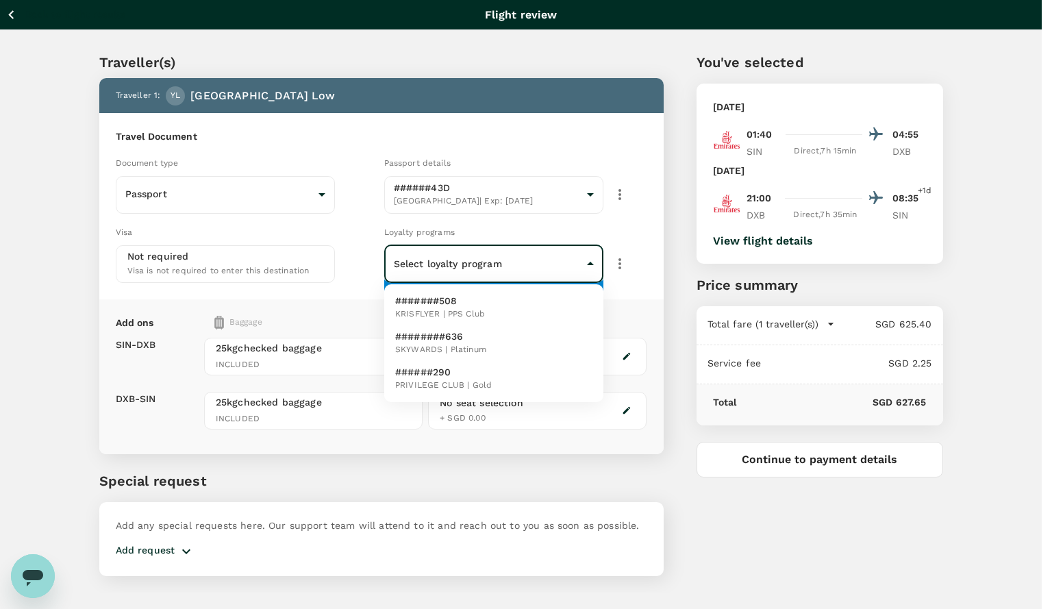
click at [504, 348] on li "########636 SKYWARDS | Platinum" at bounding box center [493, 343] width 219 height 36
type input "9a996497-e086-4521-8955-6ca2b19118d3"
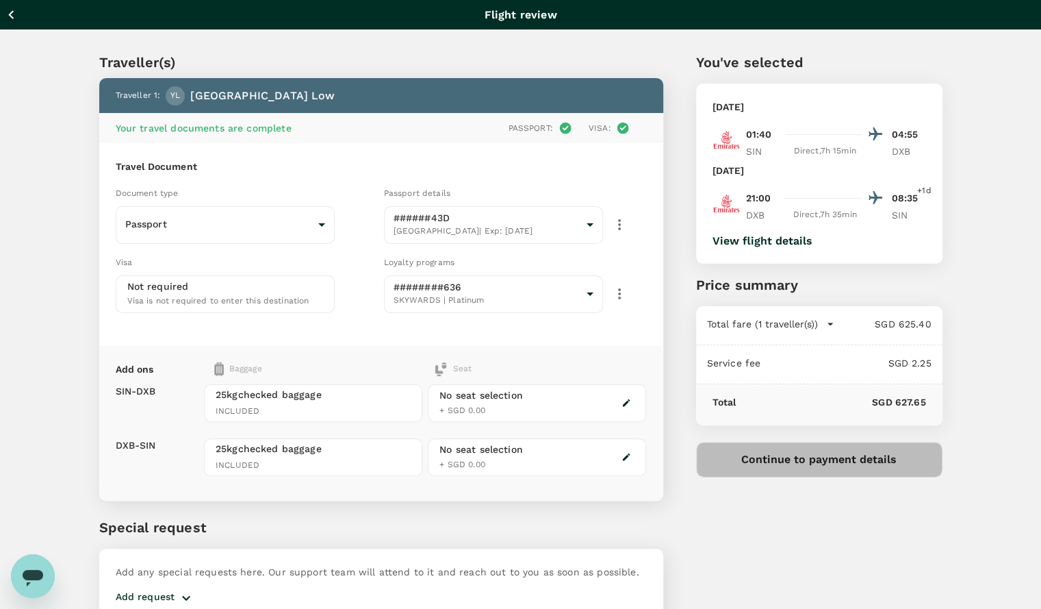
click at [783, 463] on button "Continue to payment details" at bounding box center [819, 460] width 246 height 36
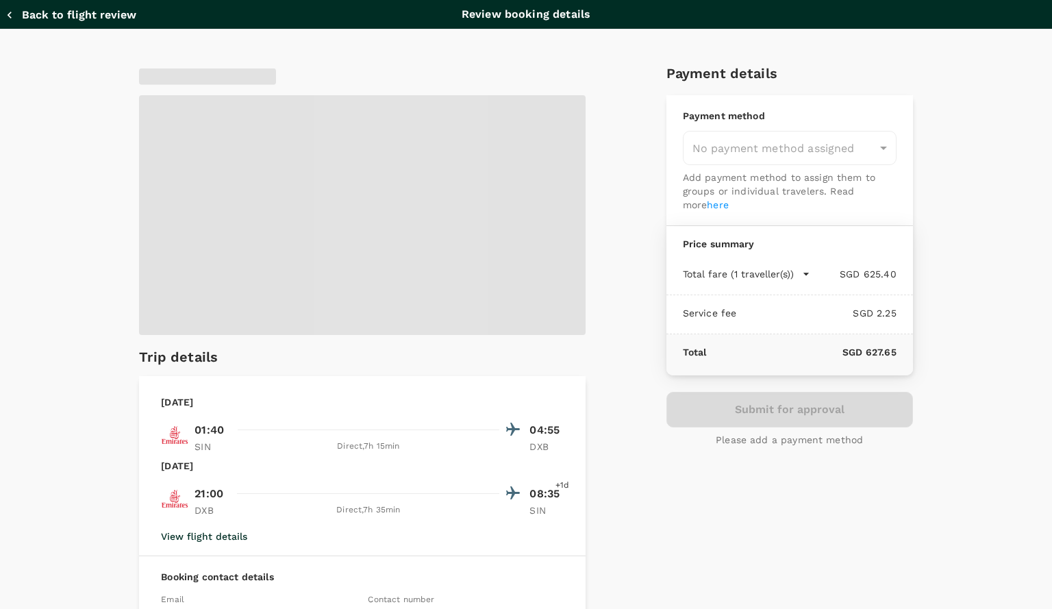
type input "9f86f5ea-eef2-4806-bc5d-0eeed3f8957b"
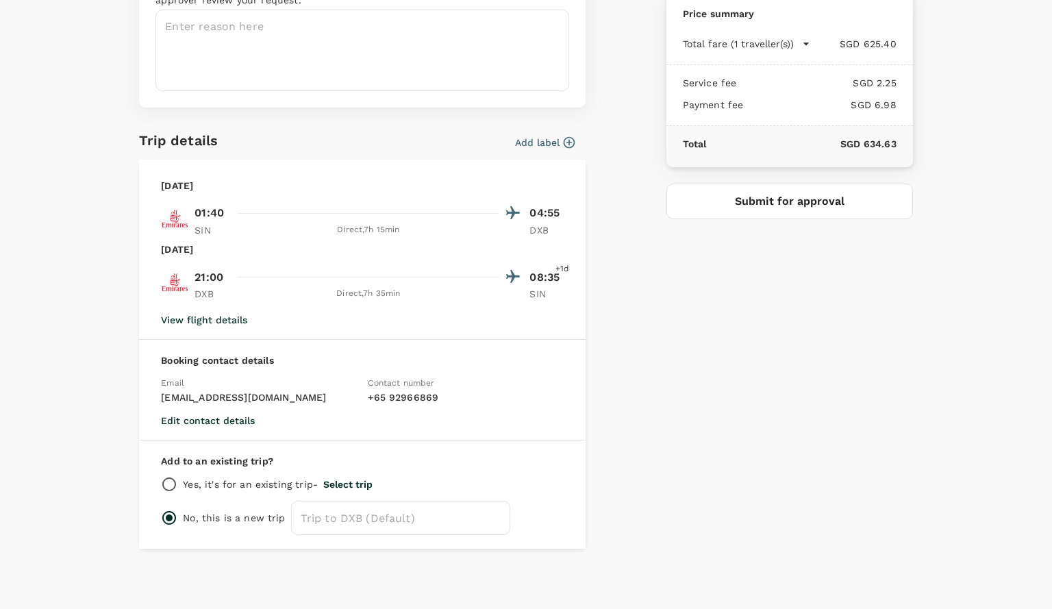
scroll to position [129, 0]
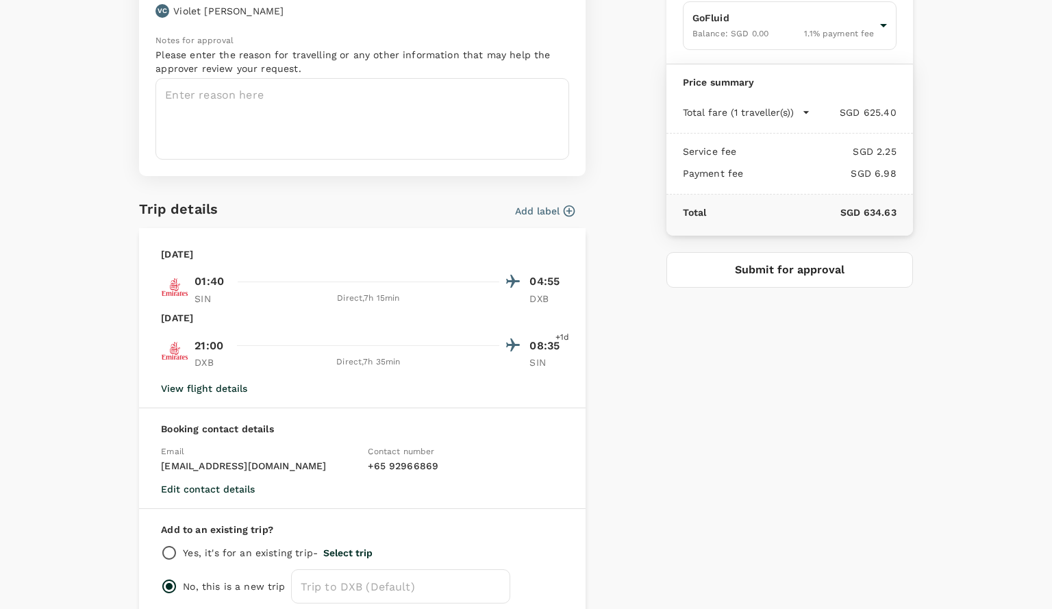
click at [753, 277] on button "Submit for approval" at bounding box center [789, 270] width 246 height 36
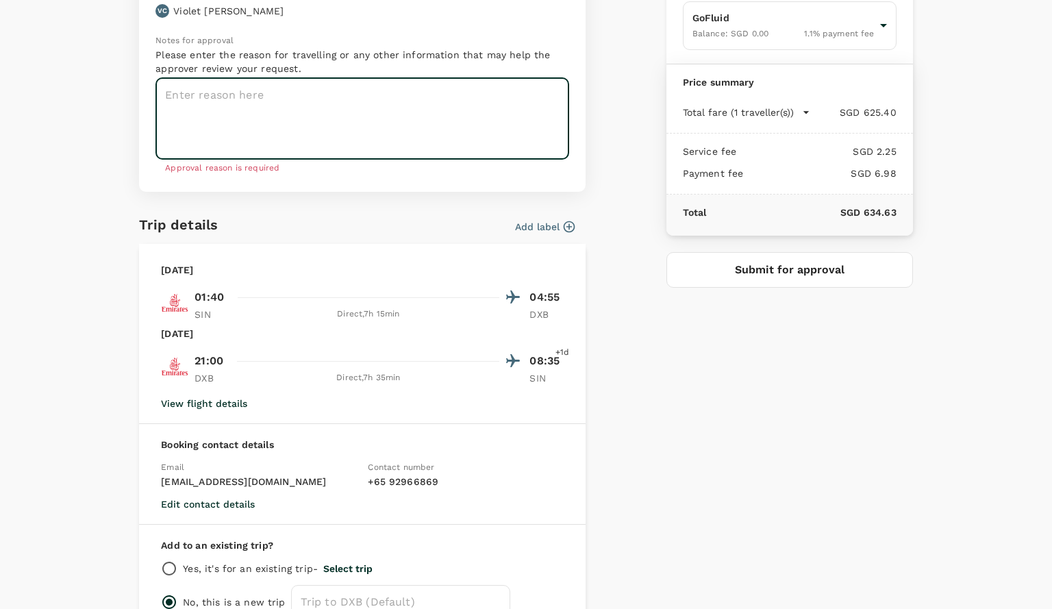
click at [377, 98] on textarea at bounding box center [361, 118] width 413 height 81
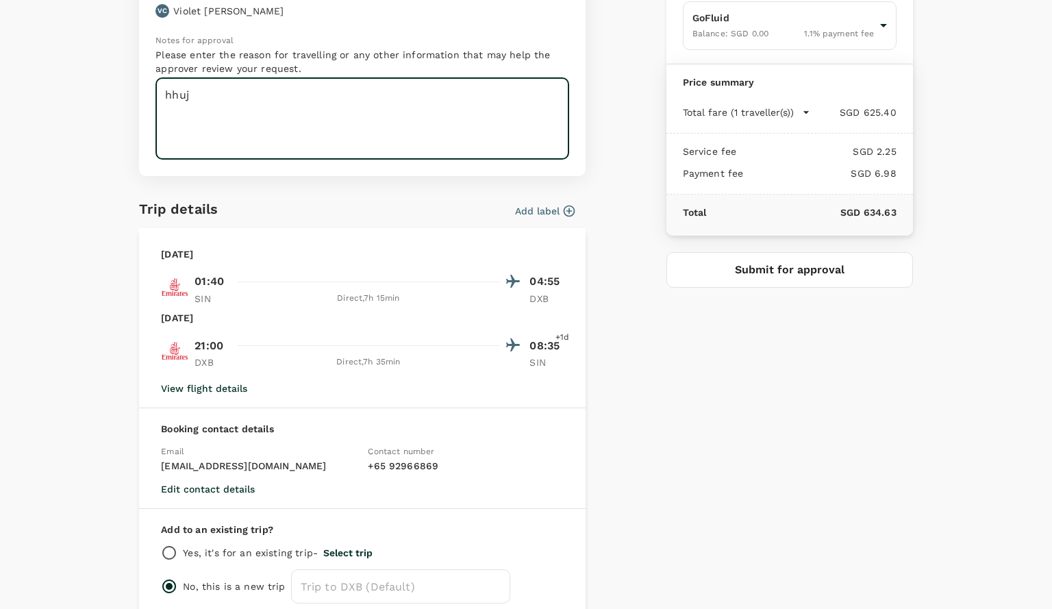
type textarea "hhuj"
click at [760, 272] on button "Submit for approval" at bounding box center [789, 270] width 246 height 36
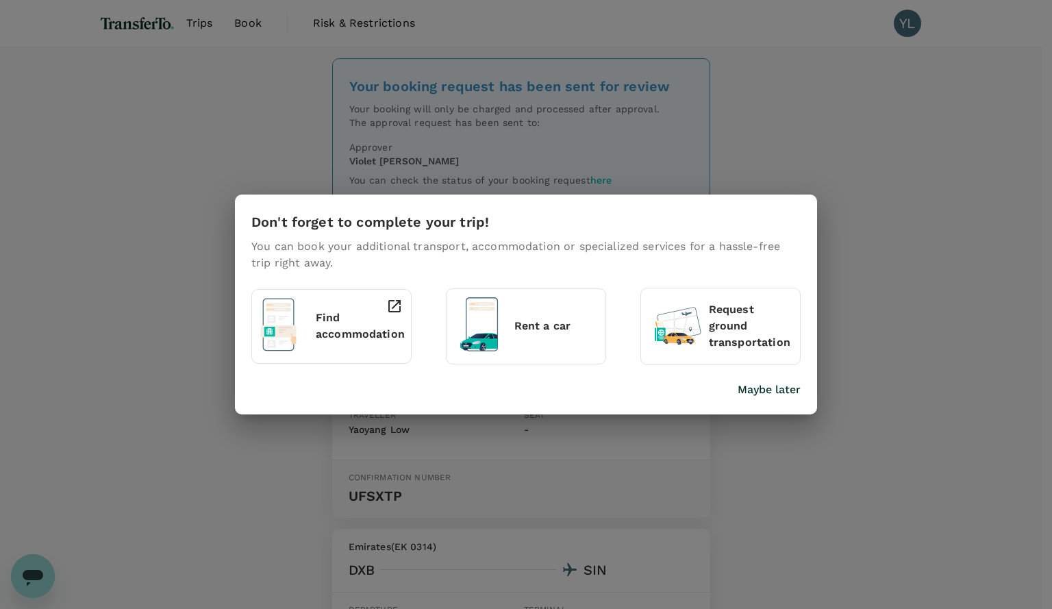
click at [991, 199] on div "Don't forget to complete your trip! You can book your additional transport, acc…" at bounding box center [526, 304] width 1052 height 609
click at [776, 389] on p "Maybe later" at bounding box center [768, 389] width 63 height 16
